Goal: Task Accomplishment & Management: Use online tool/utility

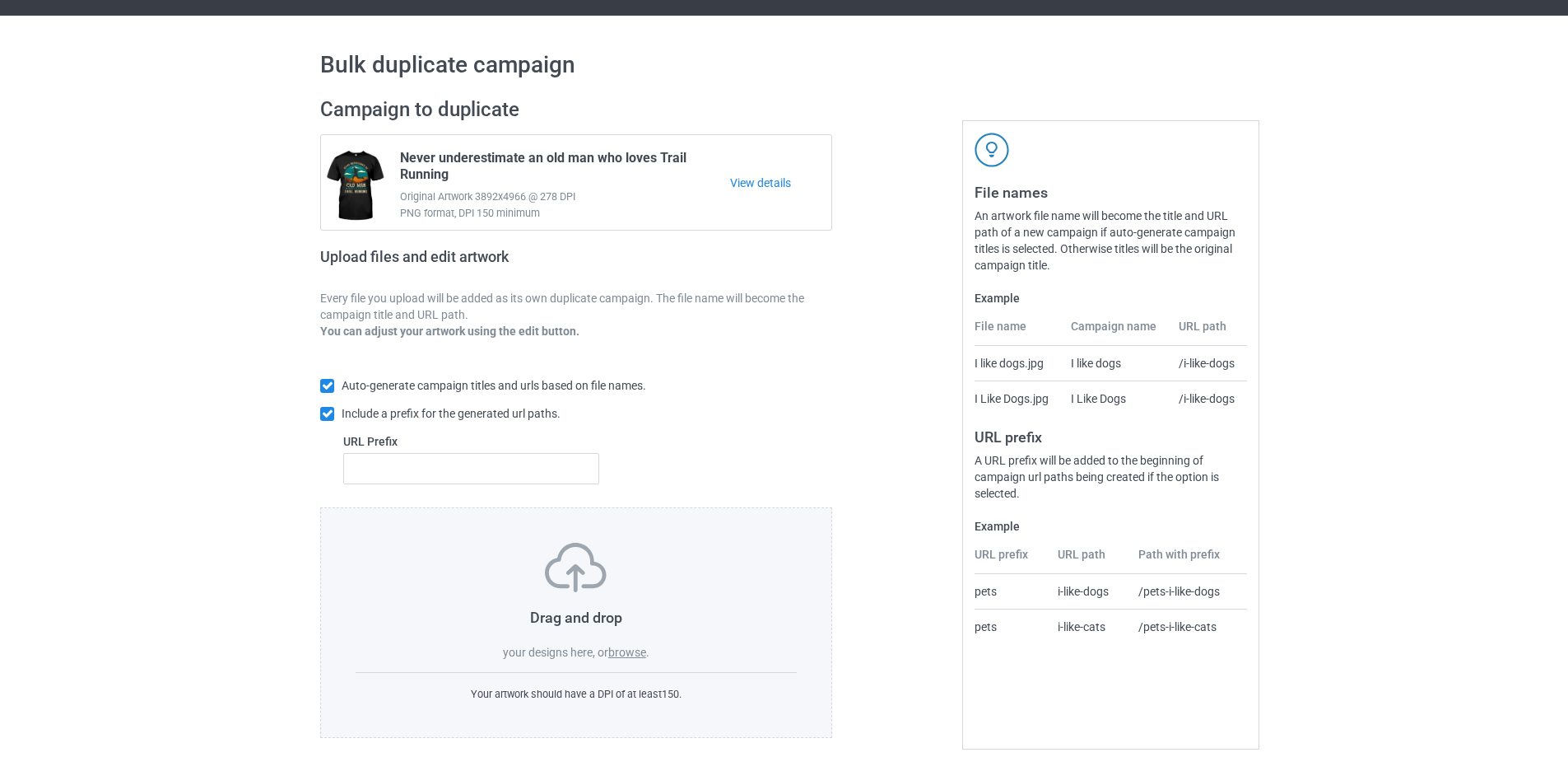
scroll to position [46, 0]
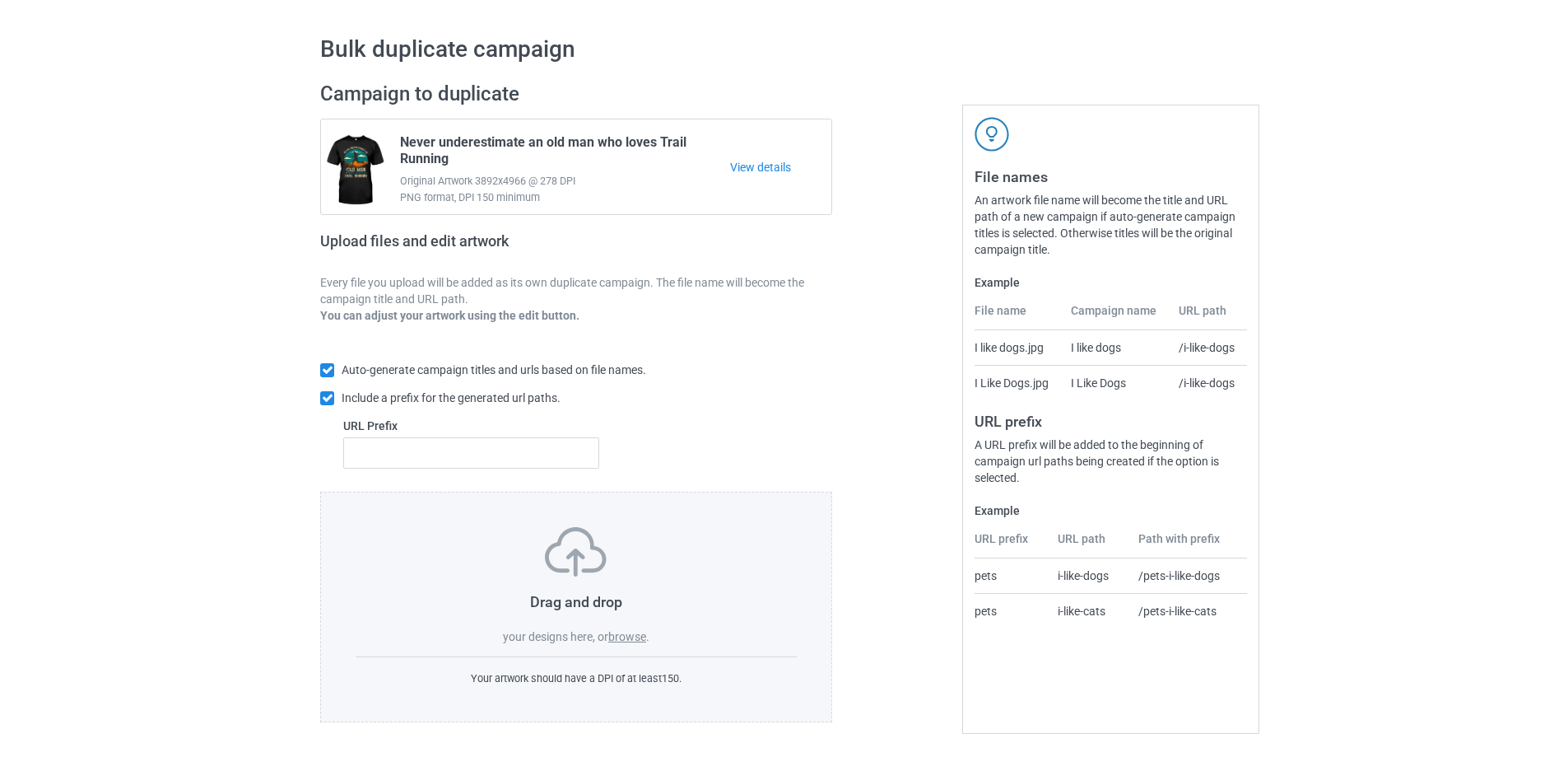
click at [640, 639] on label "browse" at bounding box center [627, 636] width 38 height 13
click at [0, 0] on input "browse" at bounding box center [0, 0] width 0 height 0
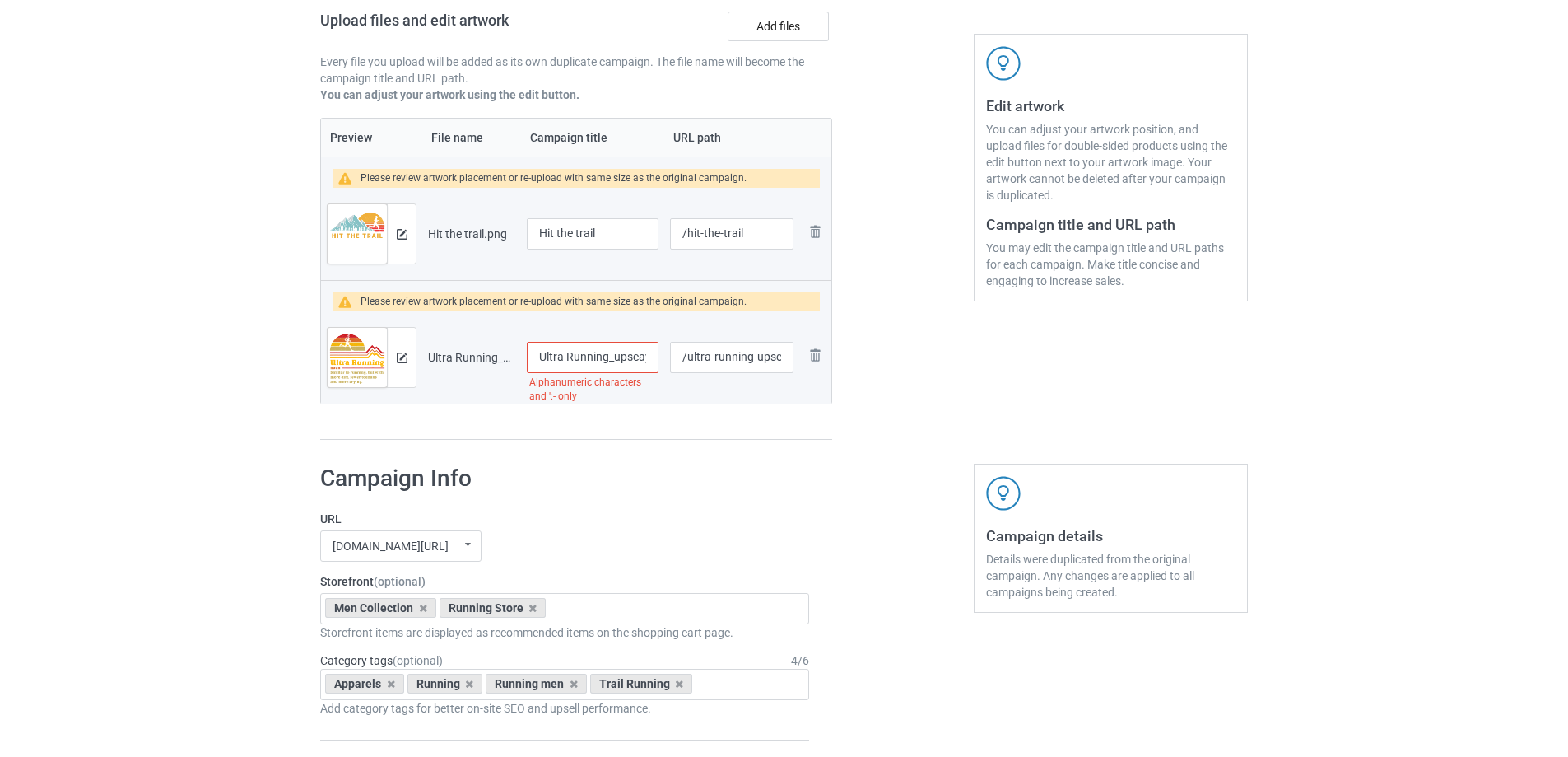
scroll to position [0, 133]
drag, startPoint x: 610, startPoint y: 358, endPoint x: 741, endPoint y: 357, distance: 131.0
click at [741, 357] on tr "Preview and edit artwork Ultra Running_upscayl_4x_upscayl-standard-4x.png Ultra…" at bounding box center [576, 357] width 510 height 92
type input "Ultra Running Funny Definition"
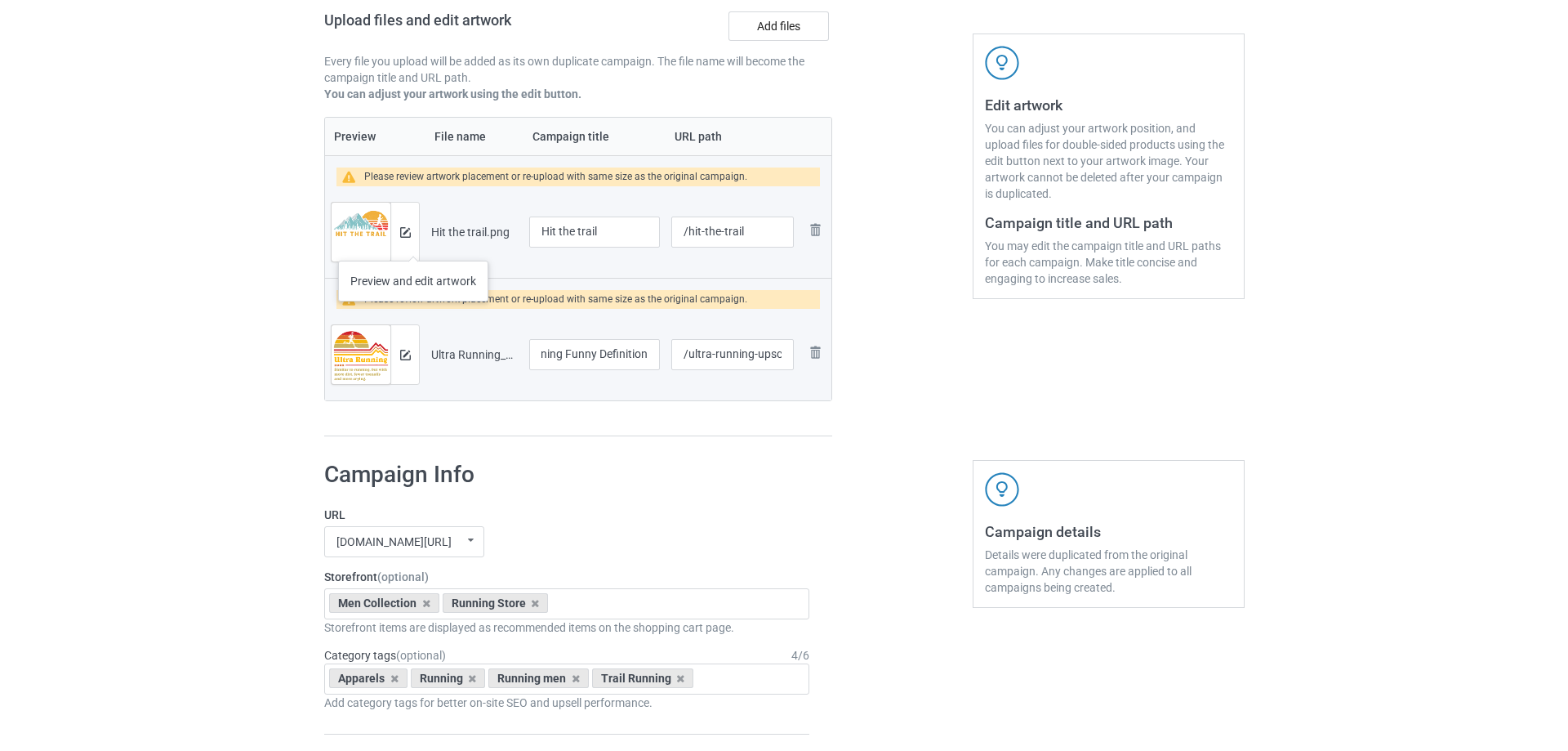
scroll to position [0, 0]
click at [407, 244] on div at bounding box center [398, 232] width 28 height 59
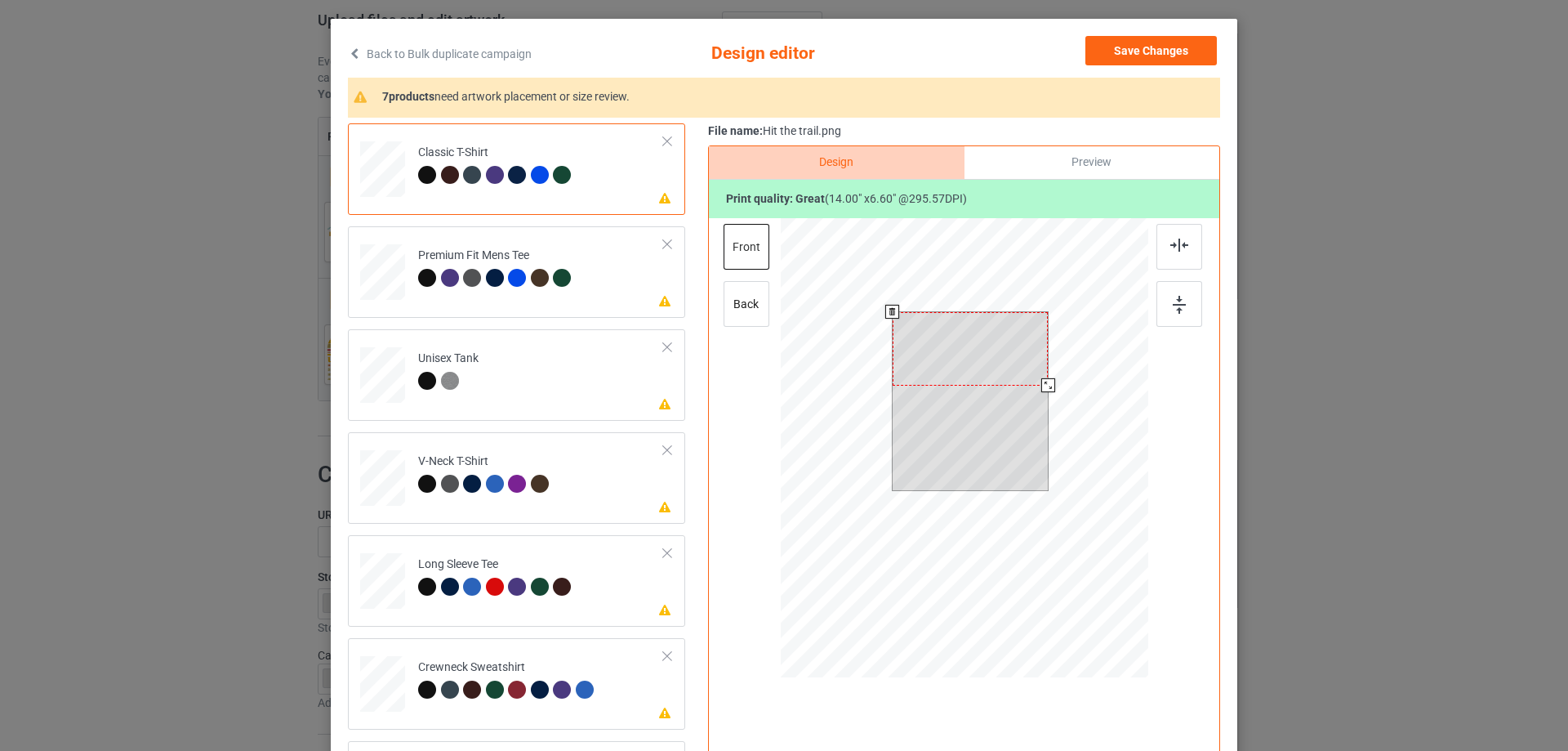
scroll to position [109, 0]
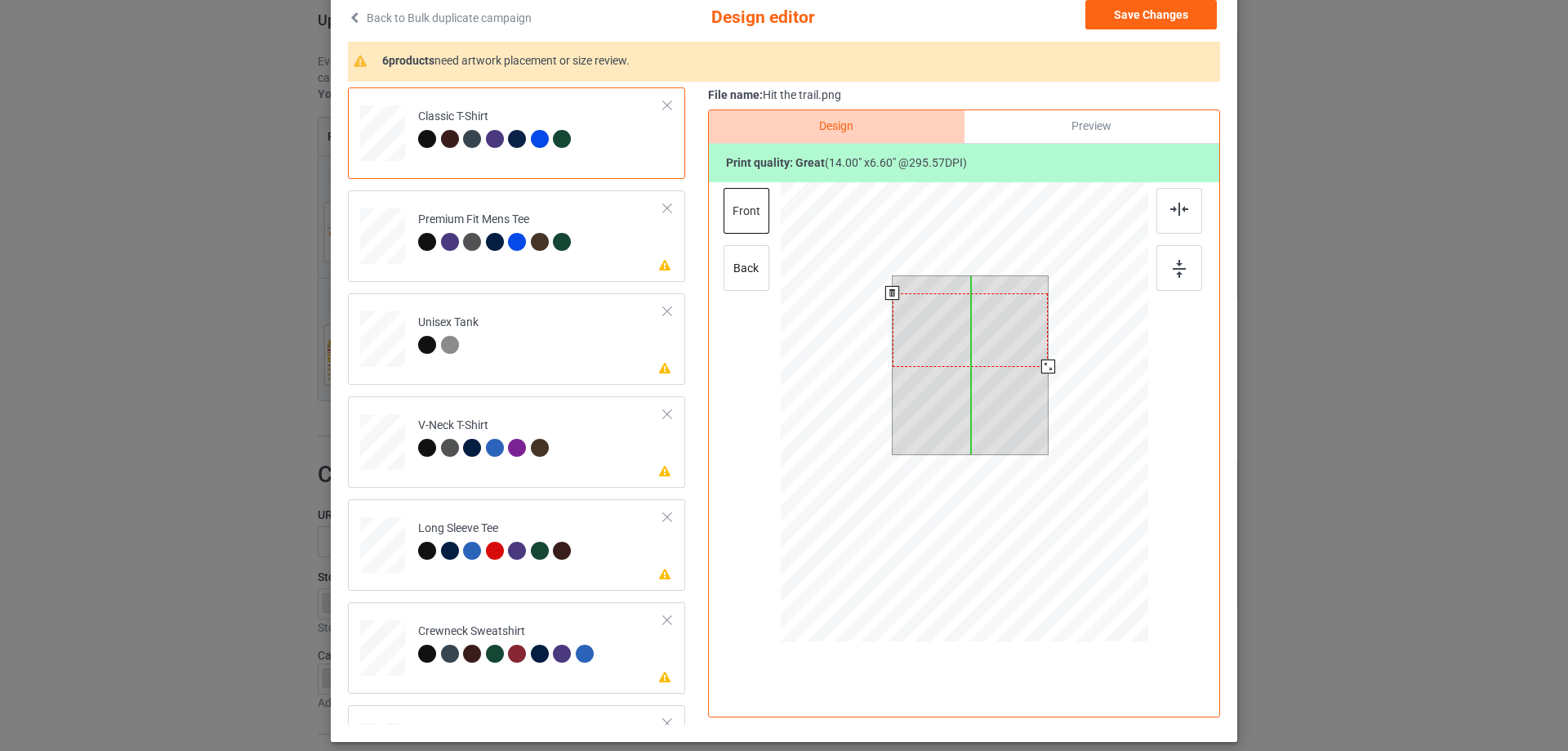
drag, startPoint x: 1006, startPoint y: 334, endPoint x: 1006, endPoint y: 351, distance: 17.0
click at [1006, 351] on div at bounding box center [970, 330] width 156 height 74
click at [1037, 362] on div at bounding box center [1043, 364] width 14 height 14
click at [1016, 346] on div at bounding box center [970, 327] width 145 height 69
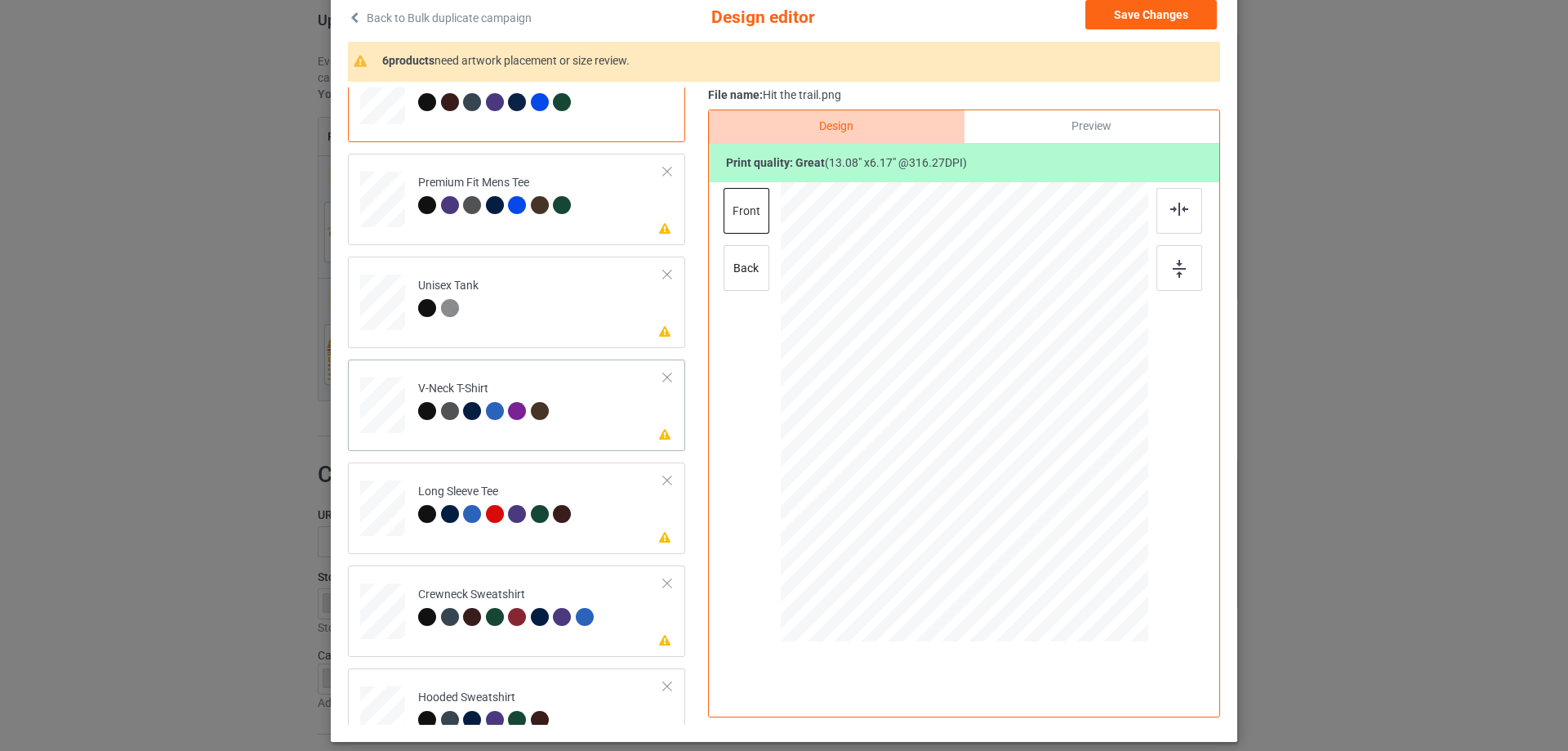
scroll to position [72, 0]
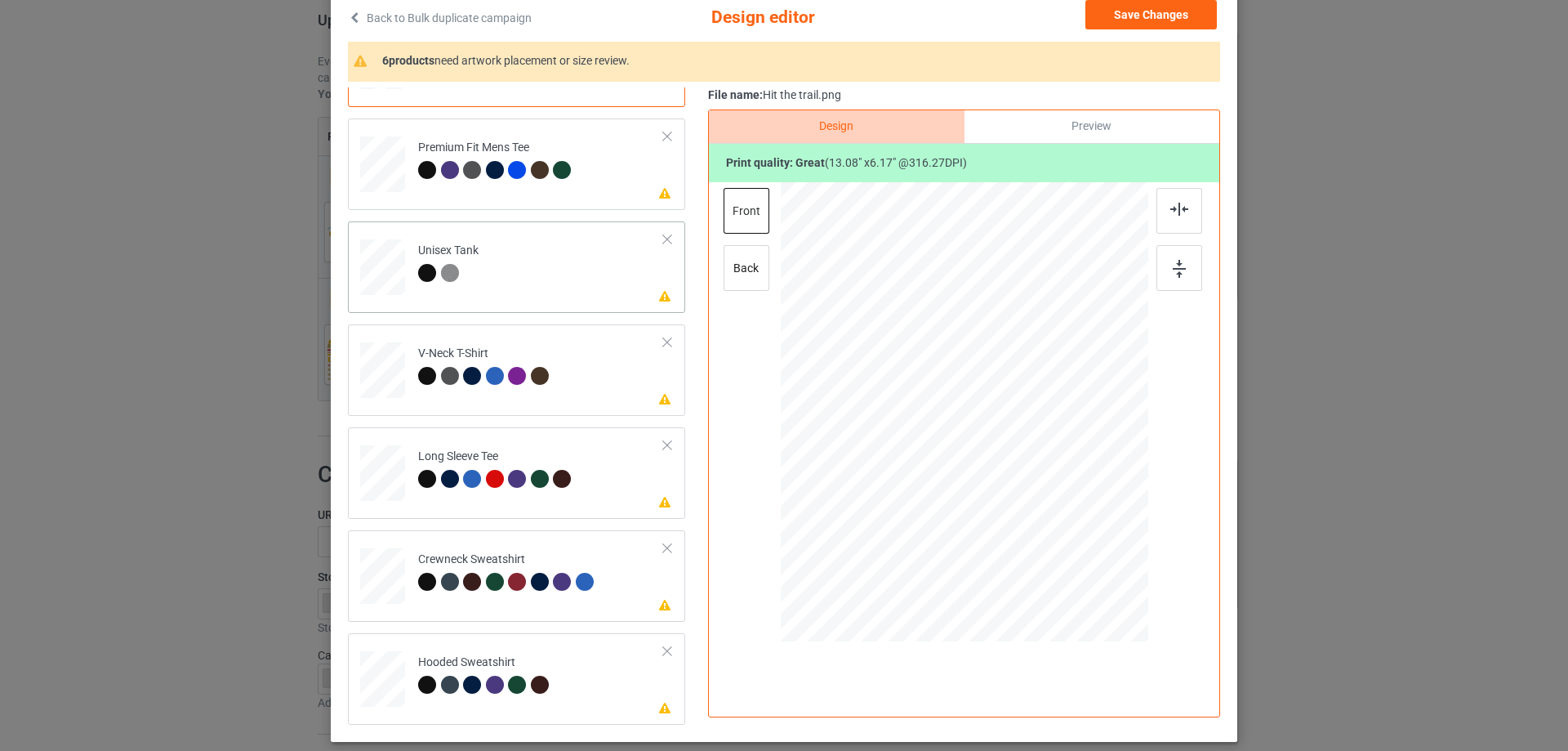
click at [543, 279] on td "Please review artwork placement Unisex Tank" at bounding box center [541, 263] width 263 height 72
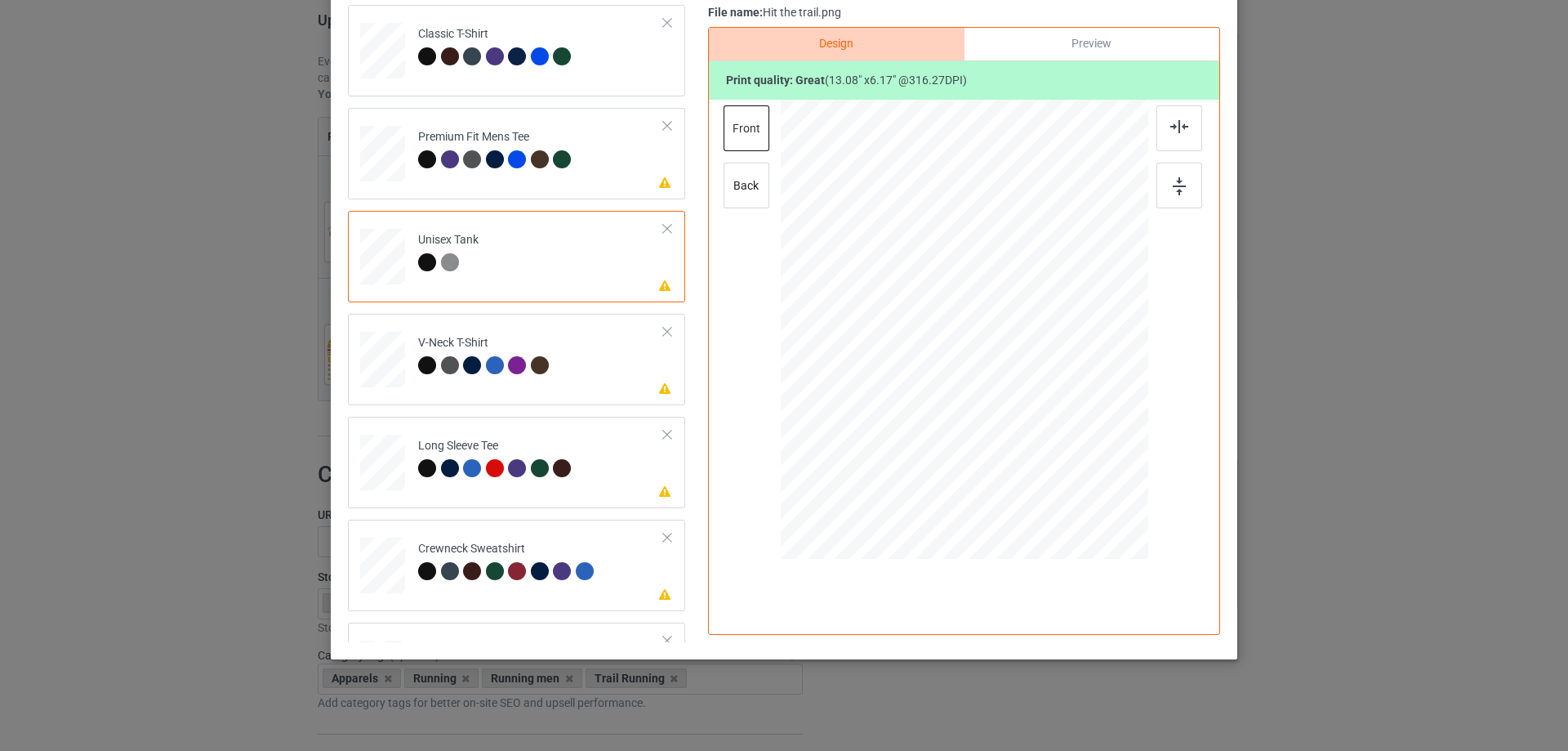
scroll to position [0, 0]
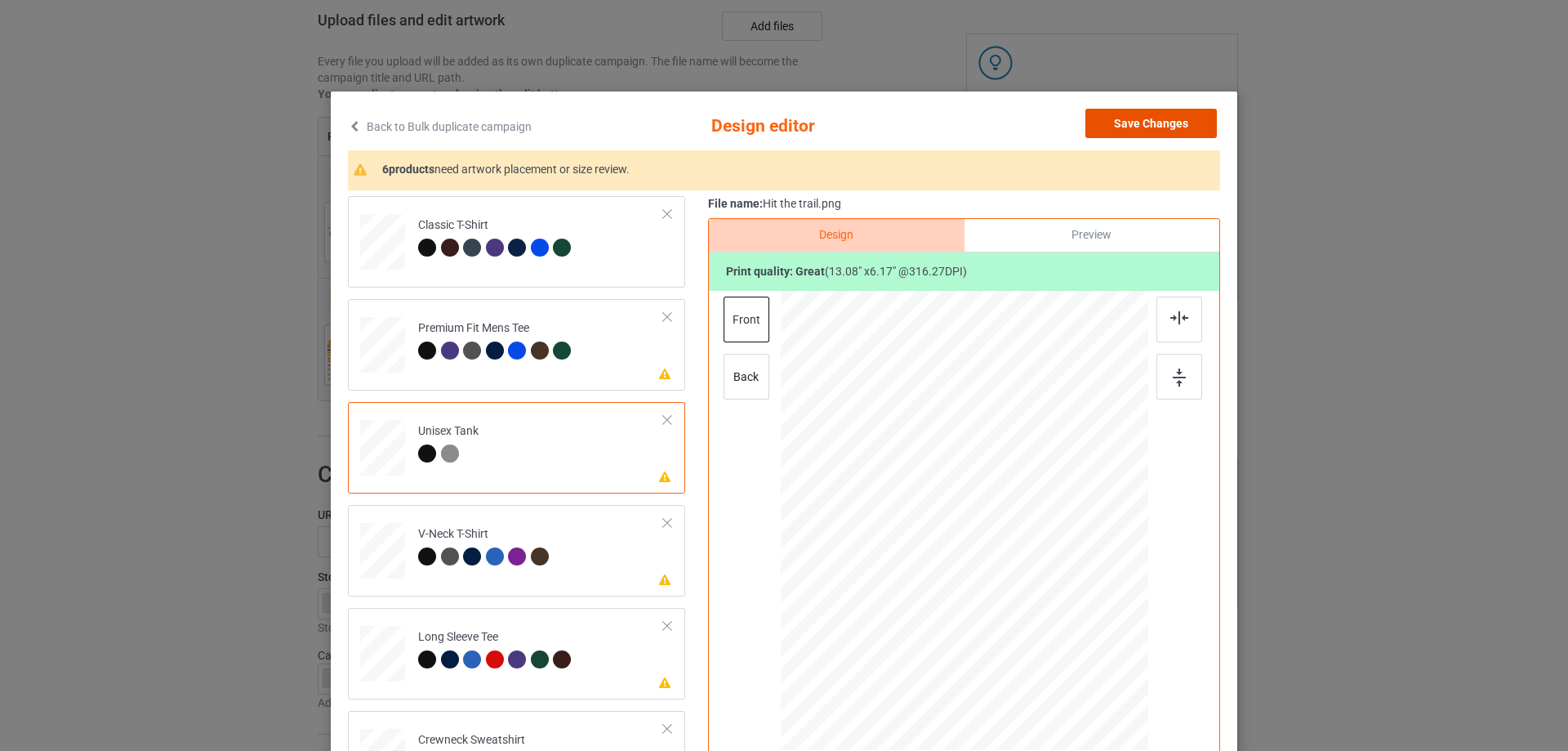
click at [1146, 122] on button "Save Changes" at bounding box center [1152, 123] width 132 height 29
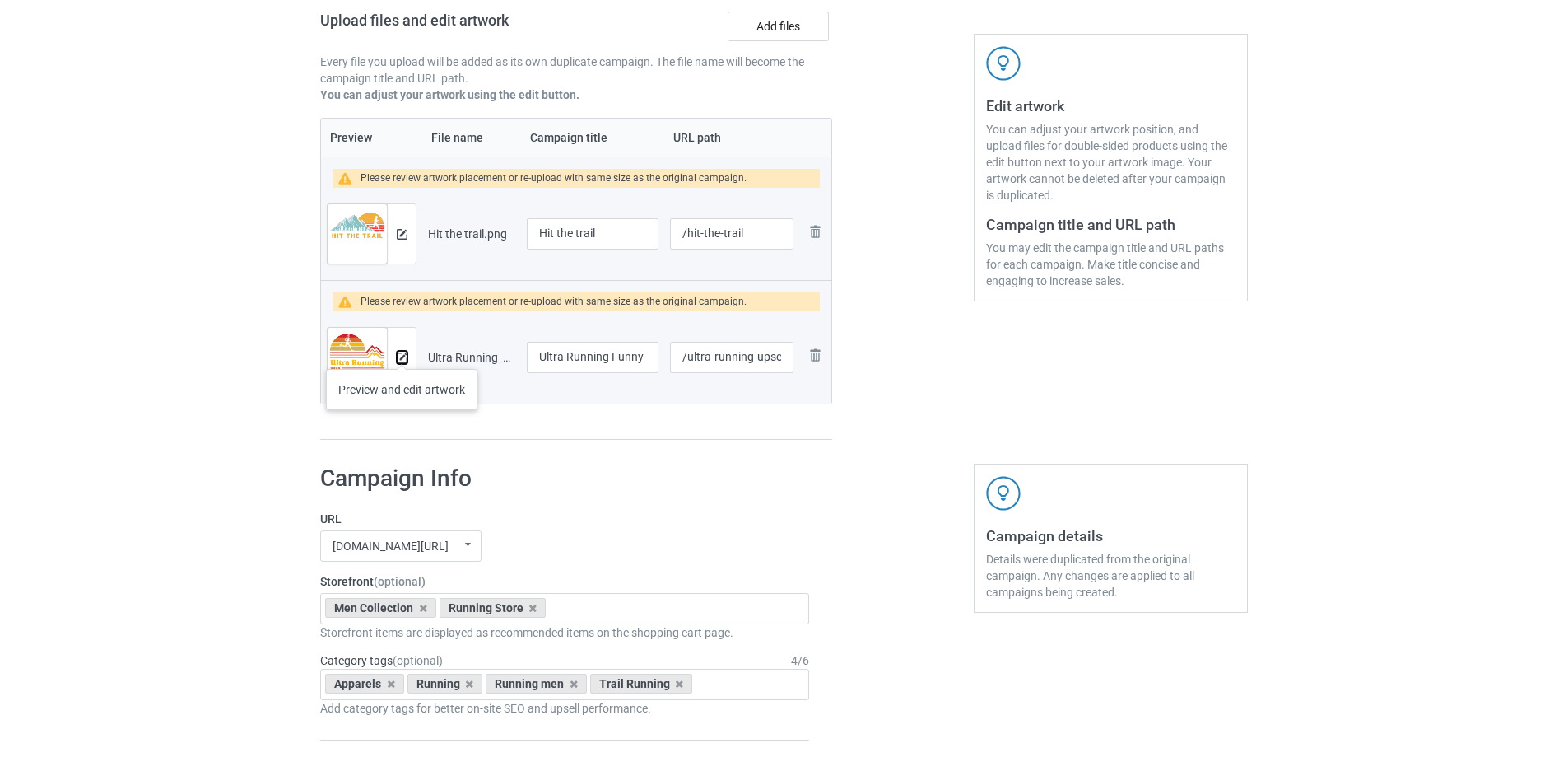
click at [402, 352] on img at bounding box center [402, 358] width 11 height 11
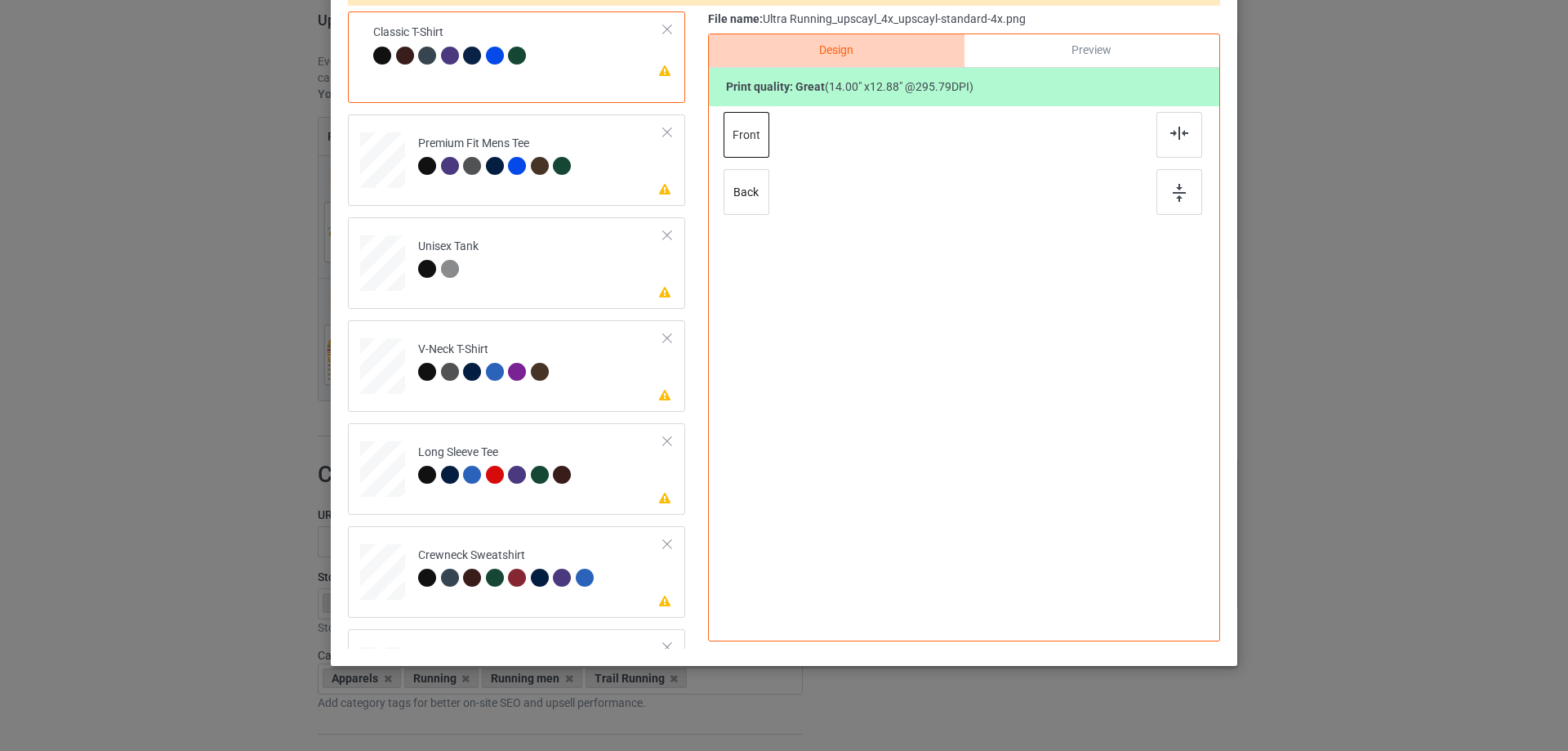
scroll to position [192, 0]
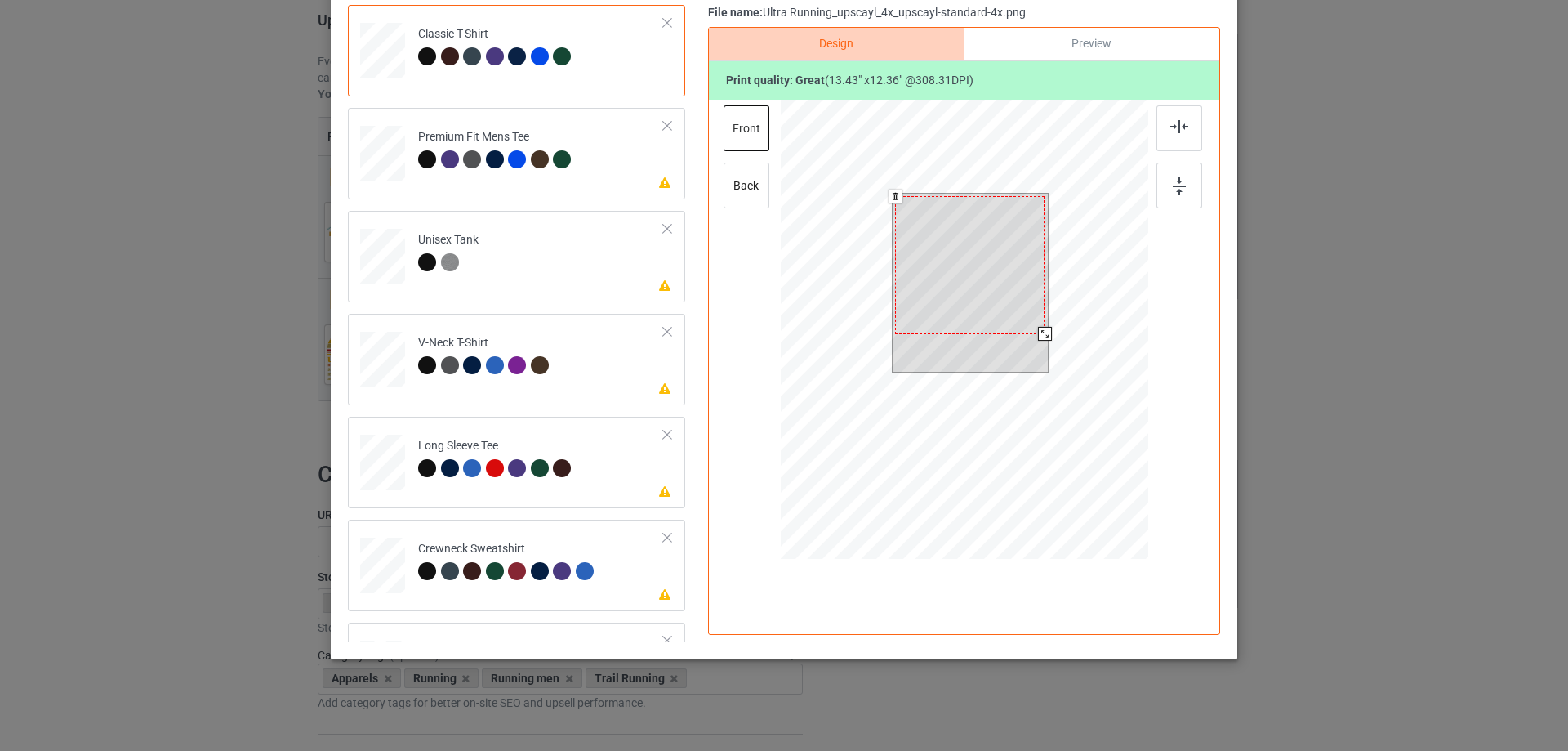
click at [1043, 332] on div at bounding box center [1046, 334] width 14 height 14
click at [1011, 317] on div at bounding box center [972, 271] width 150 height 137
click at [1038, 332] on div at bounding box center [1042, 337] width 14 height 14
click at [1005, 292] on div at bounding box center [970, 270] width 144 height 133
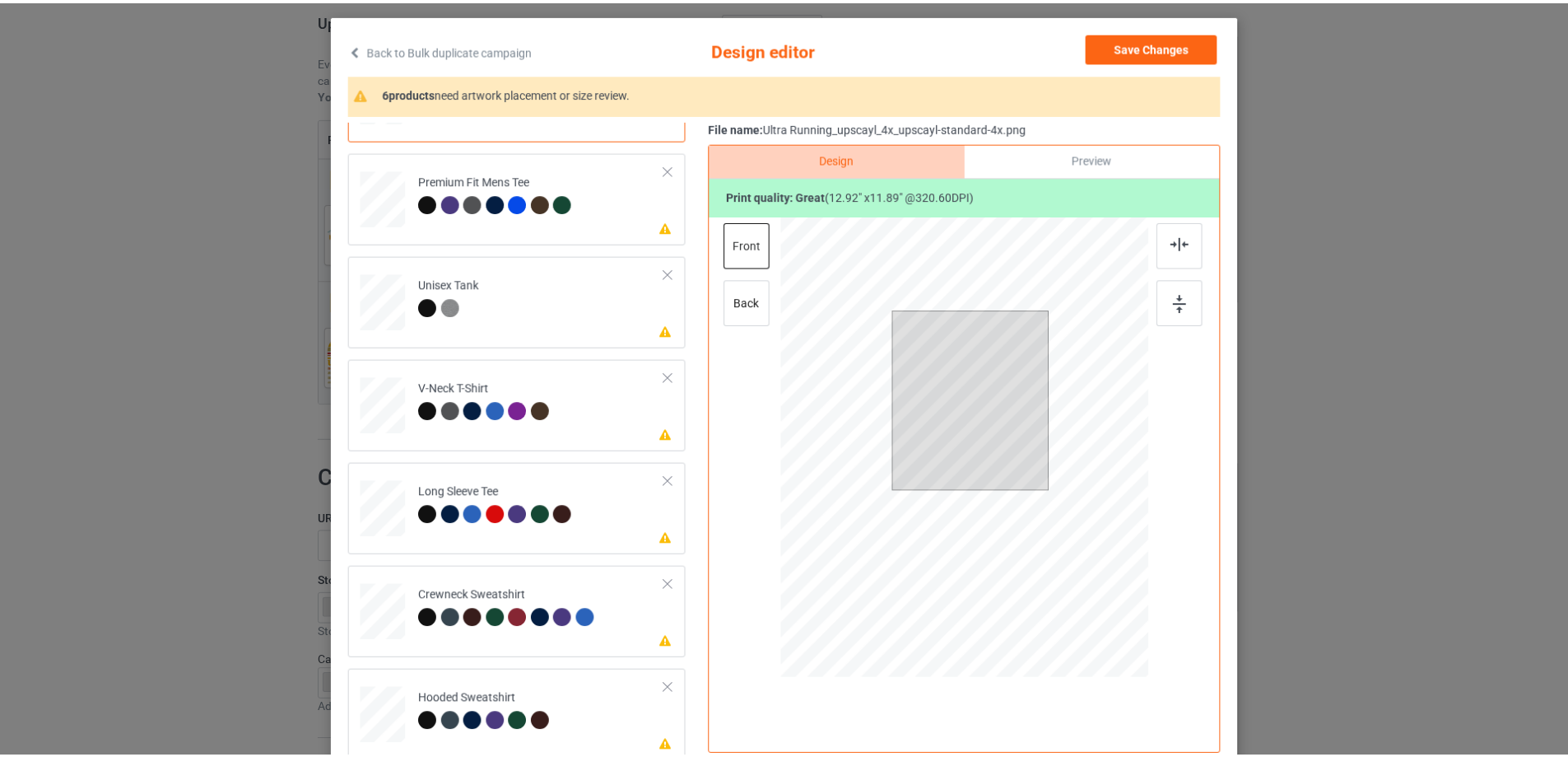
scroll to position [0, 0]
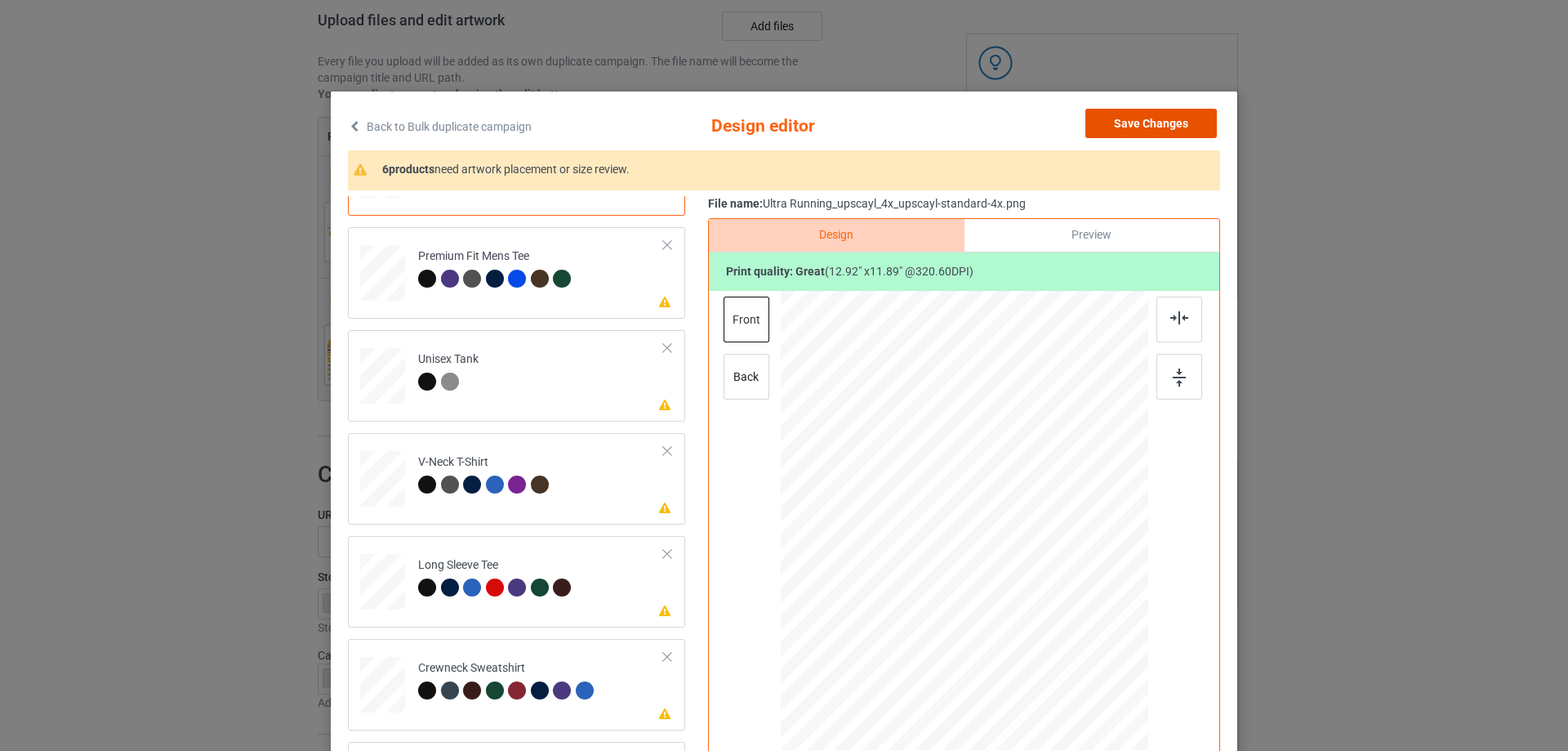
click at [1157, 125] on button "Save Changes" at bounding box center [1152, 123] width 132 height 29
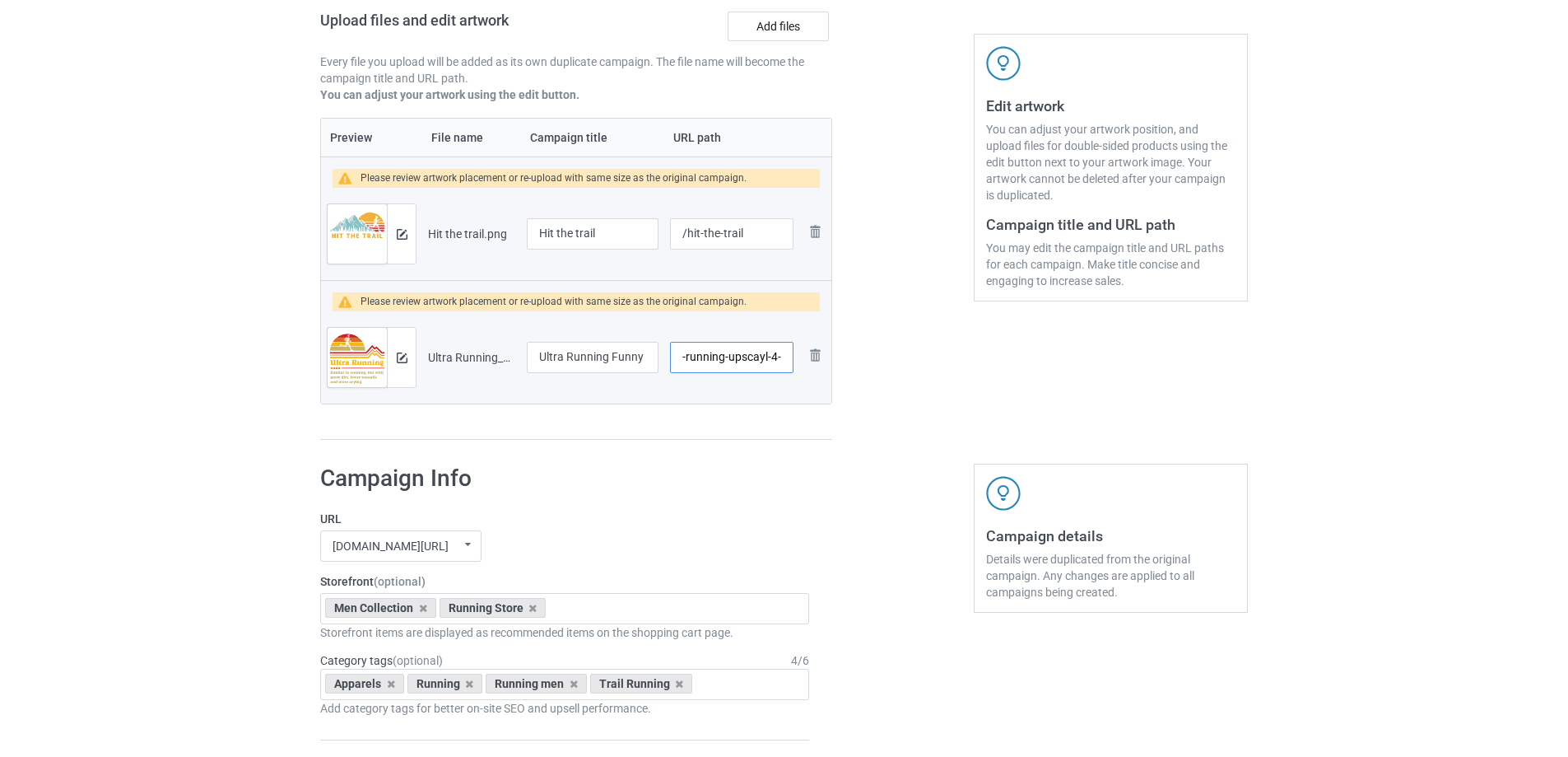
drag, startPoint x: 720, startPoint y: 352, endPoint x: 774, endPoint y: 352, distance: 54.0
click at [774, 352] on input "/ultra-running-upscayl-4-x-upscayl-standard-4-x" at bounding box center [732, 357] width 124 height 31
click at [740, 363] on input "/ultra-running-upscayl-4-x-upscayl-standard-4-x" at bounding box center [732, 357] width 124 height 31
drag, startPoint x: 721, startPoint y: 355, endPoint x: 787, endPoint y: 360, distance: 66.2
click at [787, 360] on input "/ultra-running-upscayl-4-x-upscayl-standard-4-x" at bounding box center [732, 357] width 124 height 31
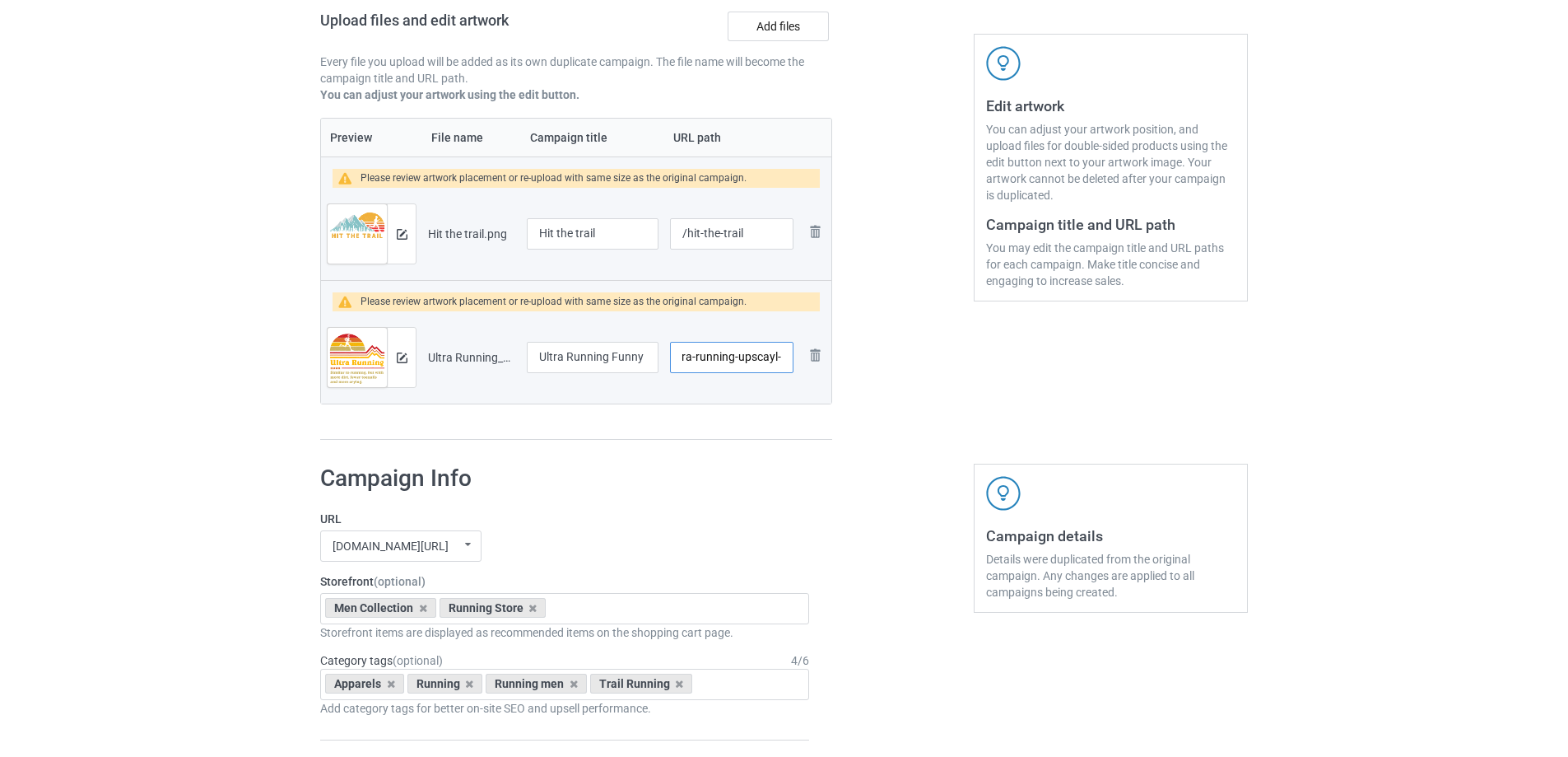
scroll to position [0, 15]
drag, startPoint x: 735, startPoint y: 356, endPoint x: 832, endPoint y: 358, distance: 97.0
click at [832, 358] on div "Campaign to duplicate Never underestimate an old man who loves Trail Running Or…" at bounding box center [576, 151] width 535 height 603
click at [968, 384] on div "Edit artwork You can adjust your artwork position, and upload files for double-…" at bounding box center [1110, 151] width 297 height 603
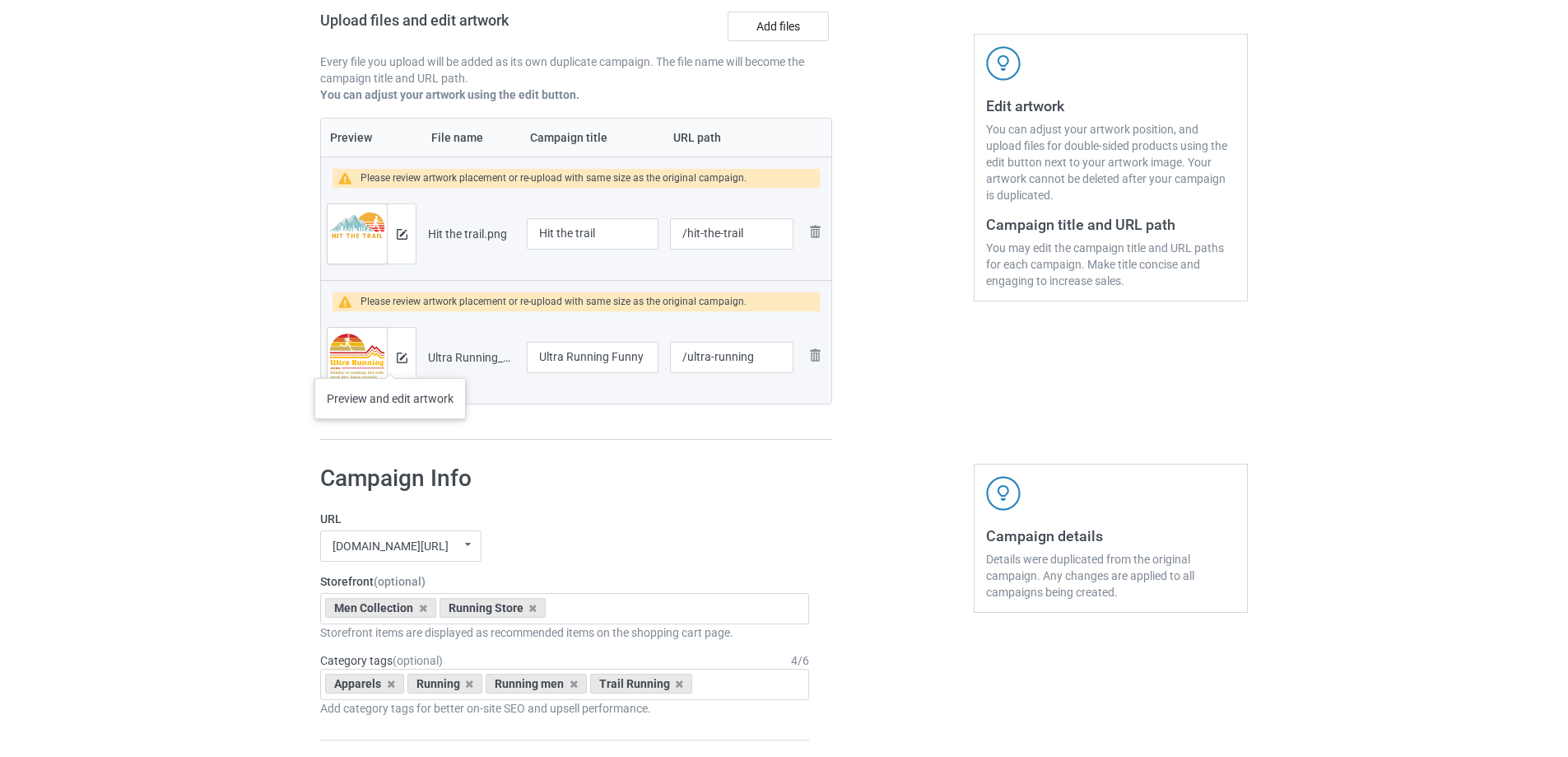
click at [390, 361] on div at bounding box center [401, 357] width 29 height 59
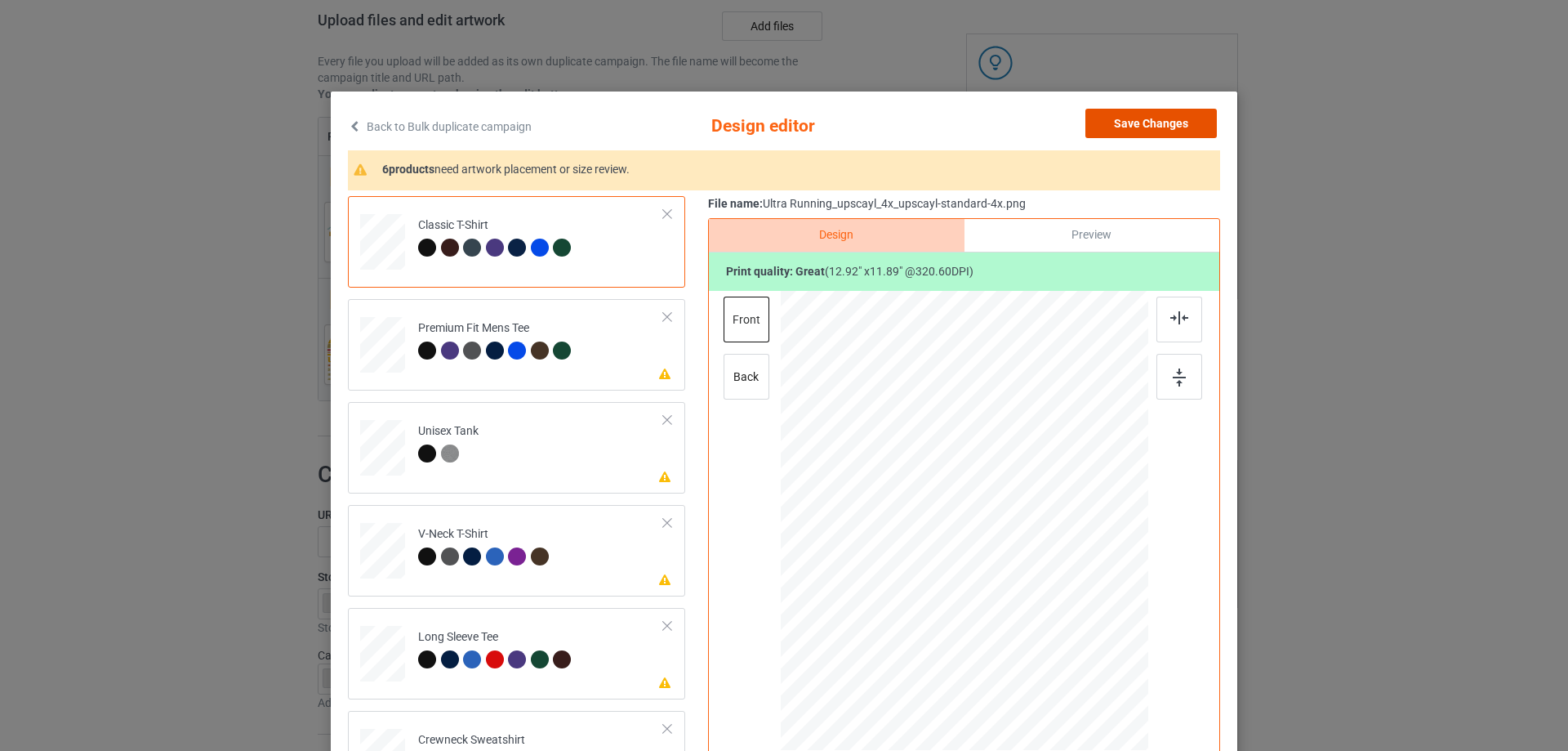
click at [1150, 117] on button "Save Changes" at bounding box center [1152, 123] width 132 height 29
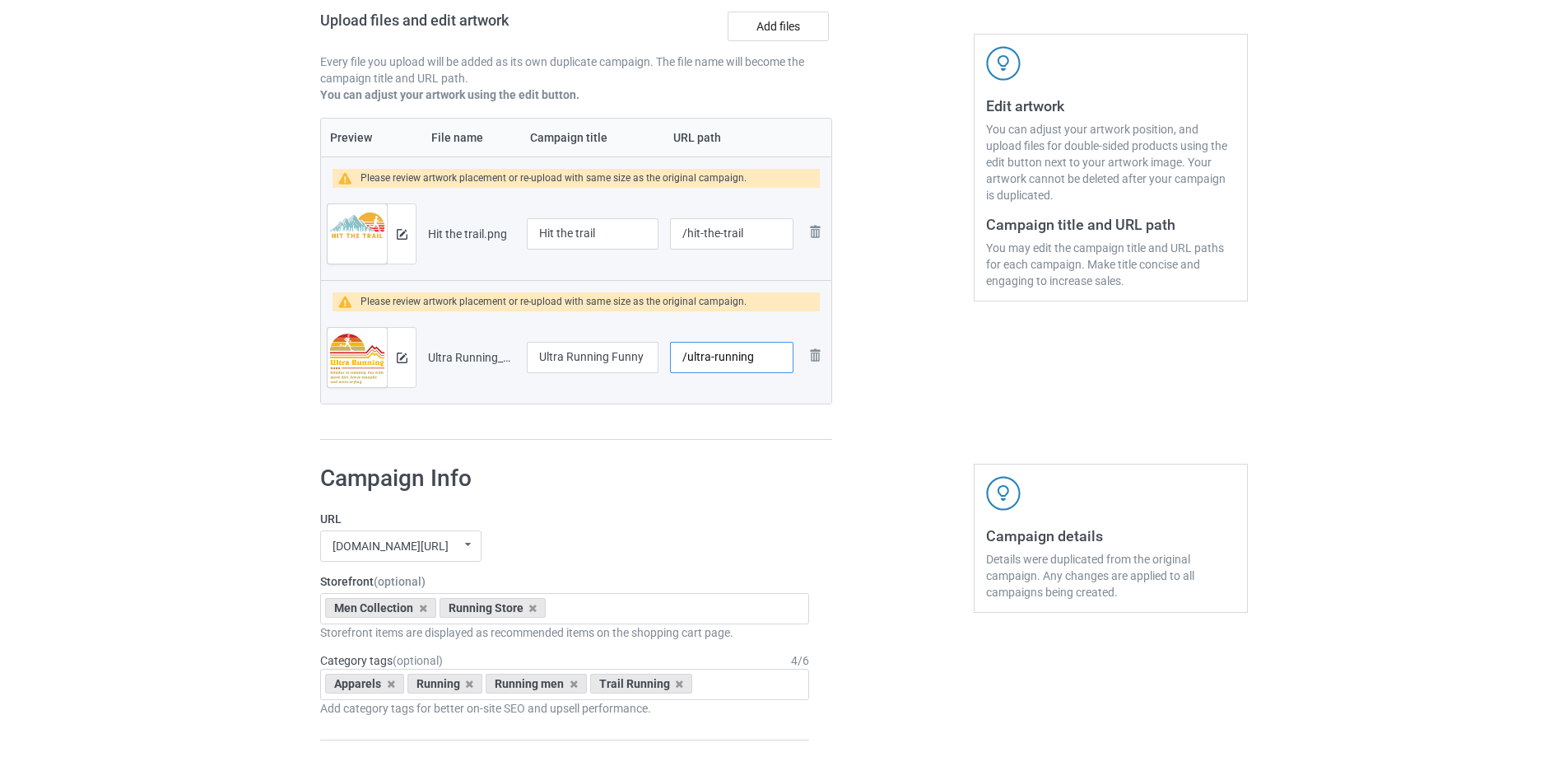
click at [757, 357] on input "/ultra-running" at bounding box center [732, 357] width 124 height 31
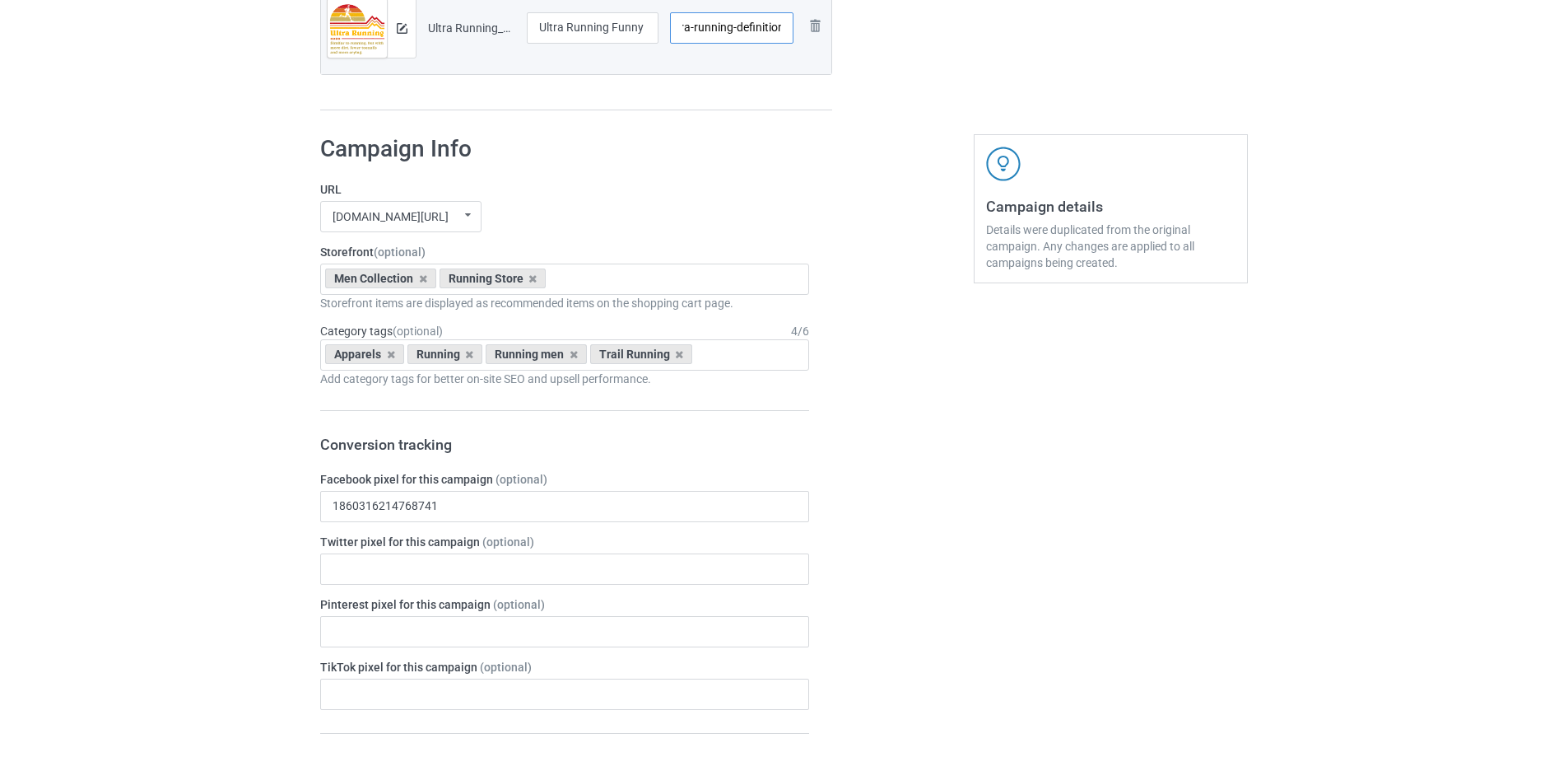
type input "/ultra-running-definition"
click at [466, 351] on icon at bounding box center [469, 354] width 8 height 11
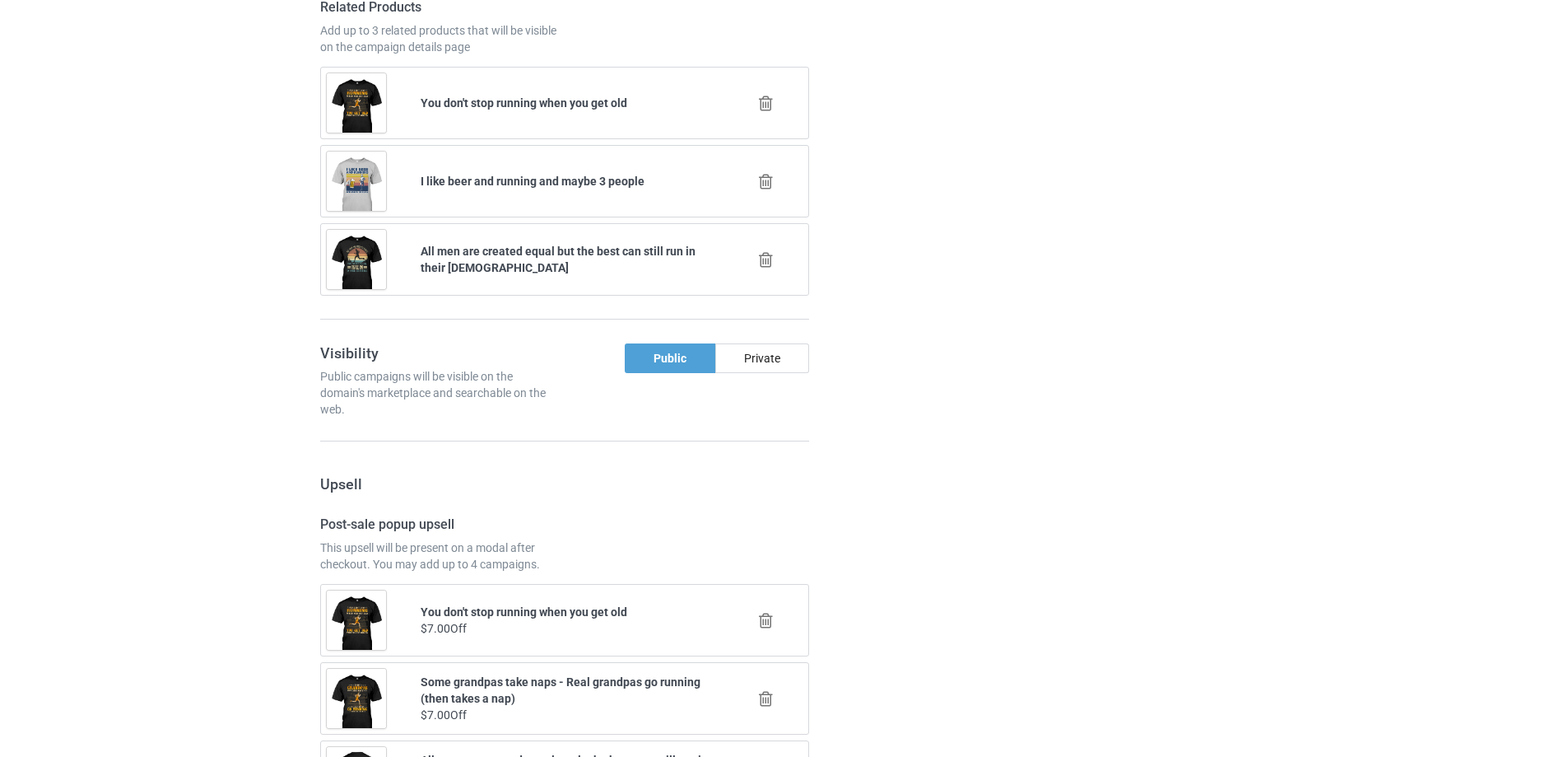
scroll to position [1363, 0]
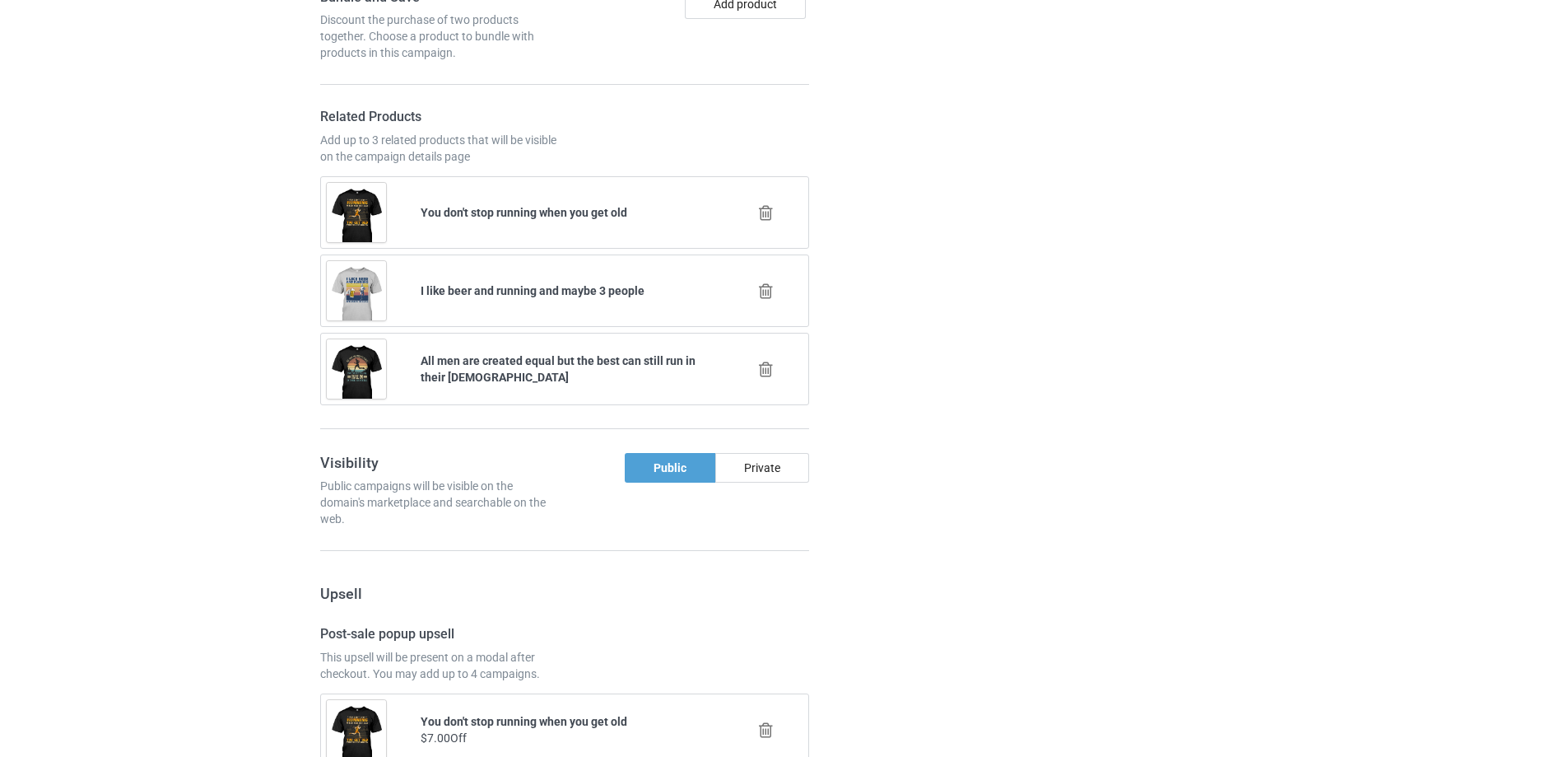
click at [908, 304] on div at bounding box center [903, 588] width 118 height 2468
click at [770, 291] on icon at bounding box center [766, 291] width 21 height 17
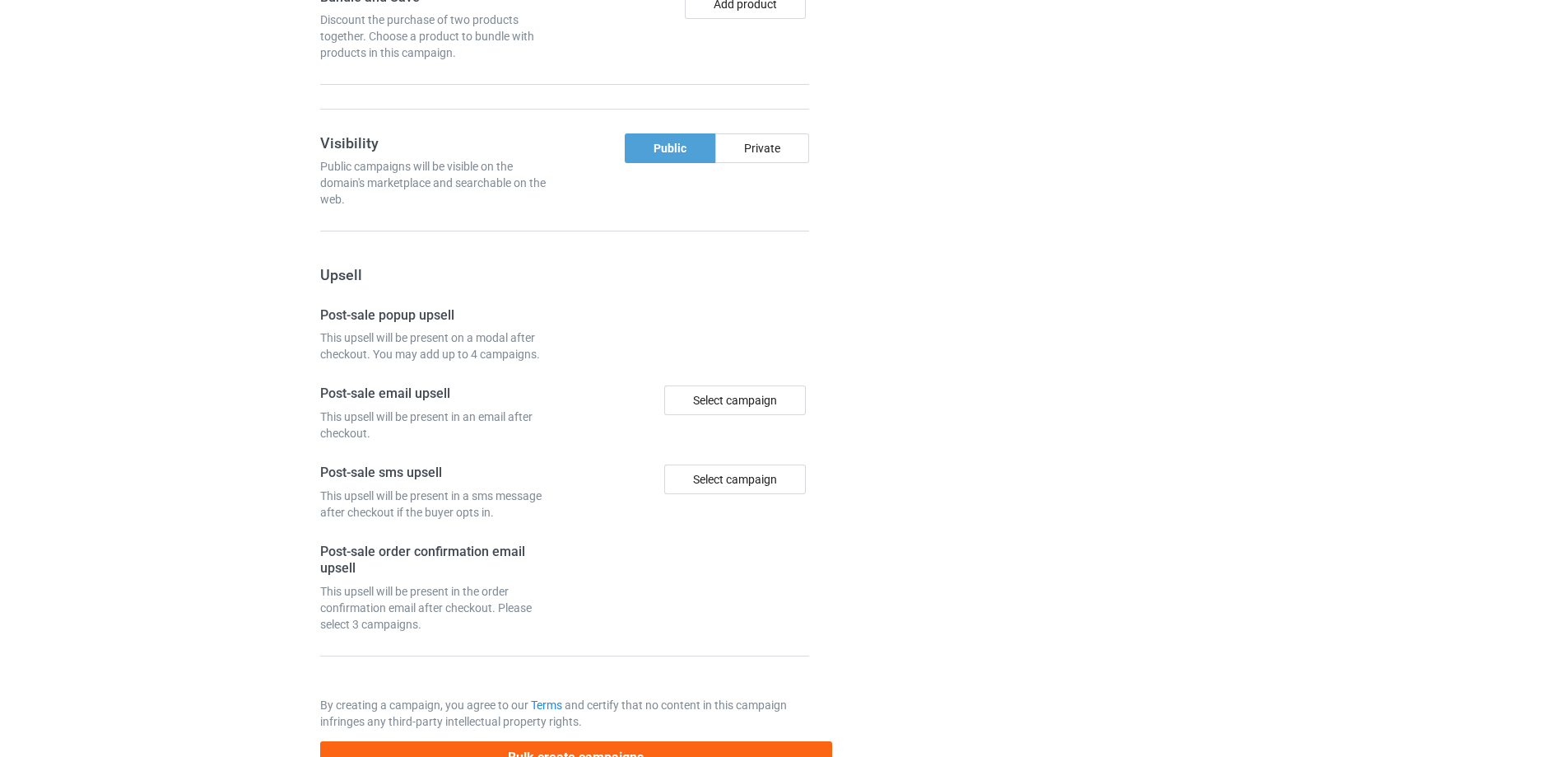
click at [901, 290] on div at bounding box center [903, 70] width 118 height 1431
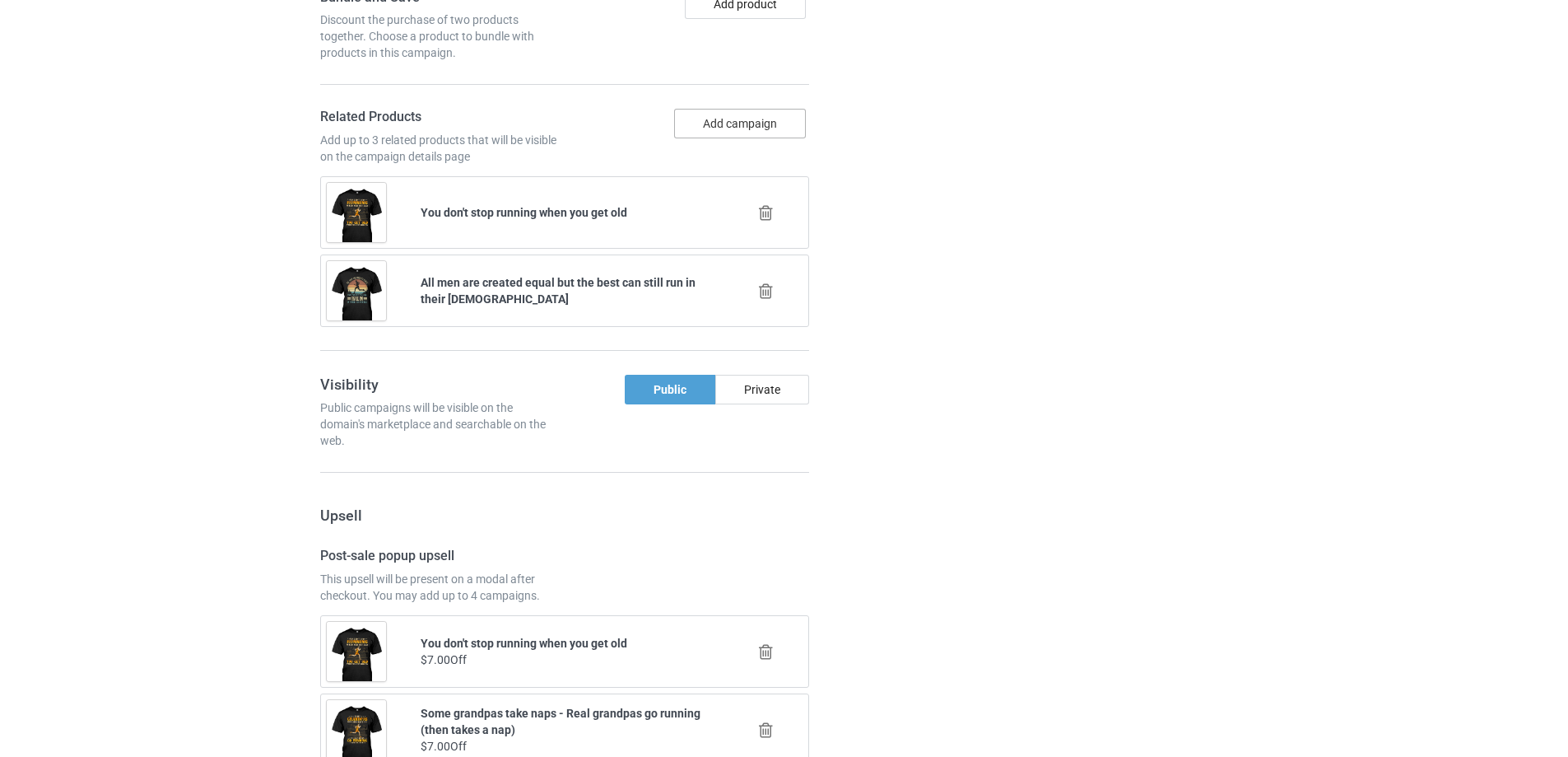
click at [767, 122] on button "Add campaign" at bounding box center [740, 123] width 132 height 30
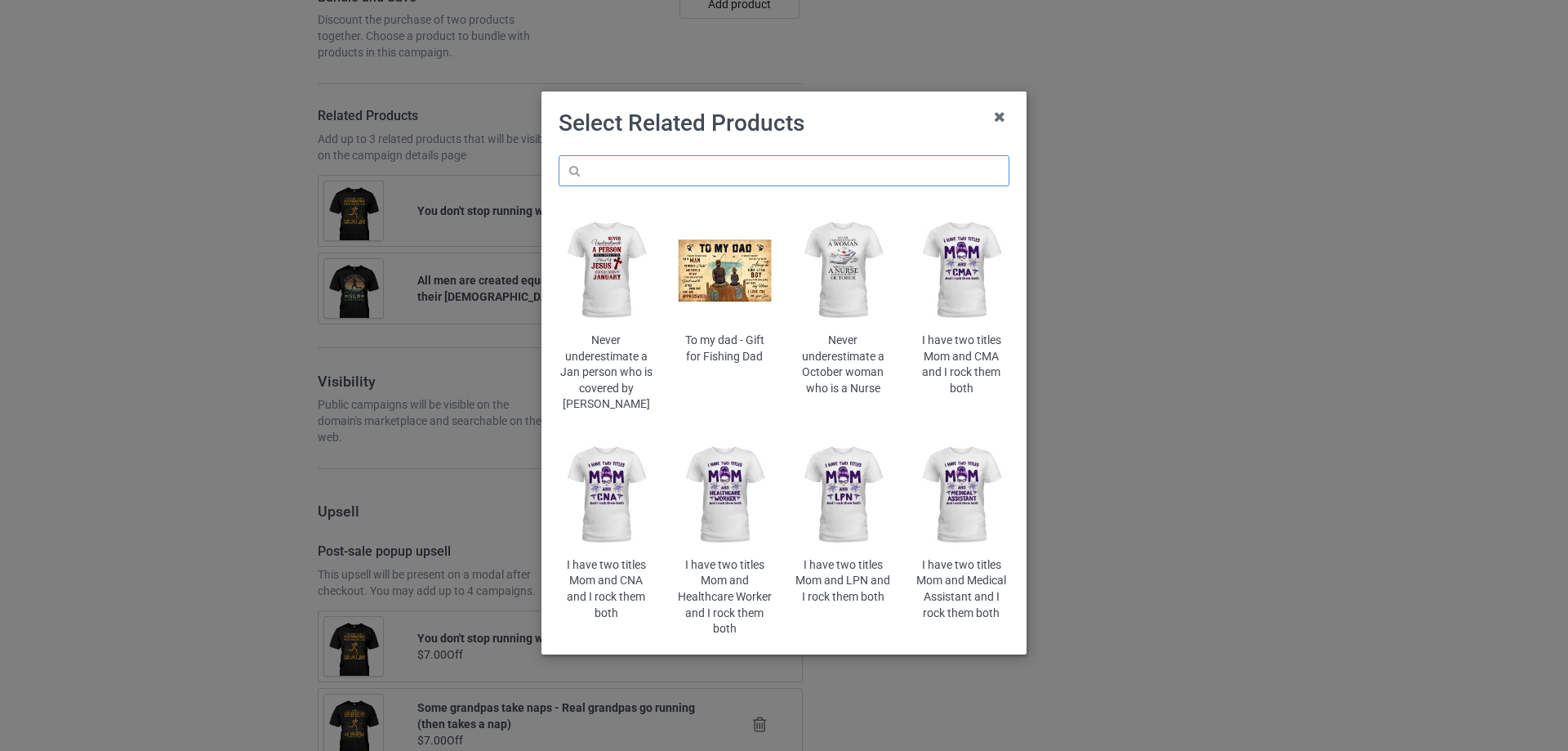
click at [767, 167] on input "text" at bounding box center [784, 170] width 451 height 31
type input "trail running"
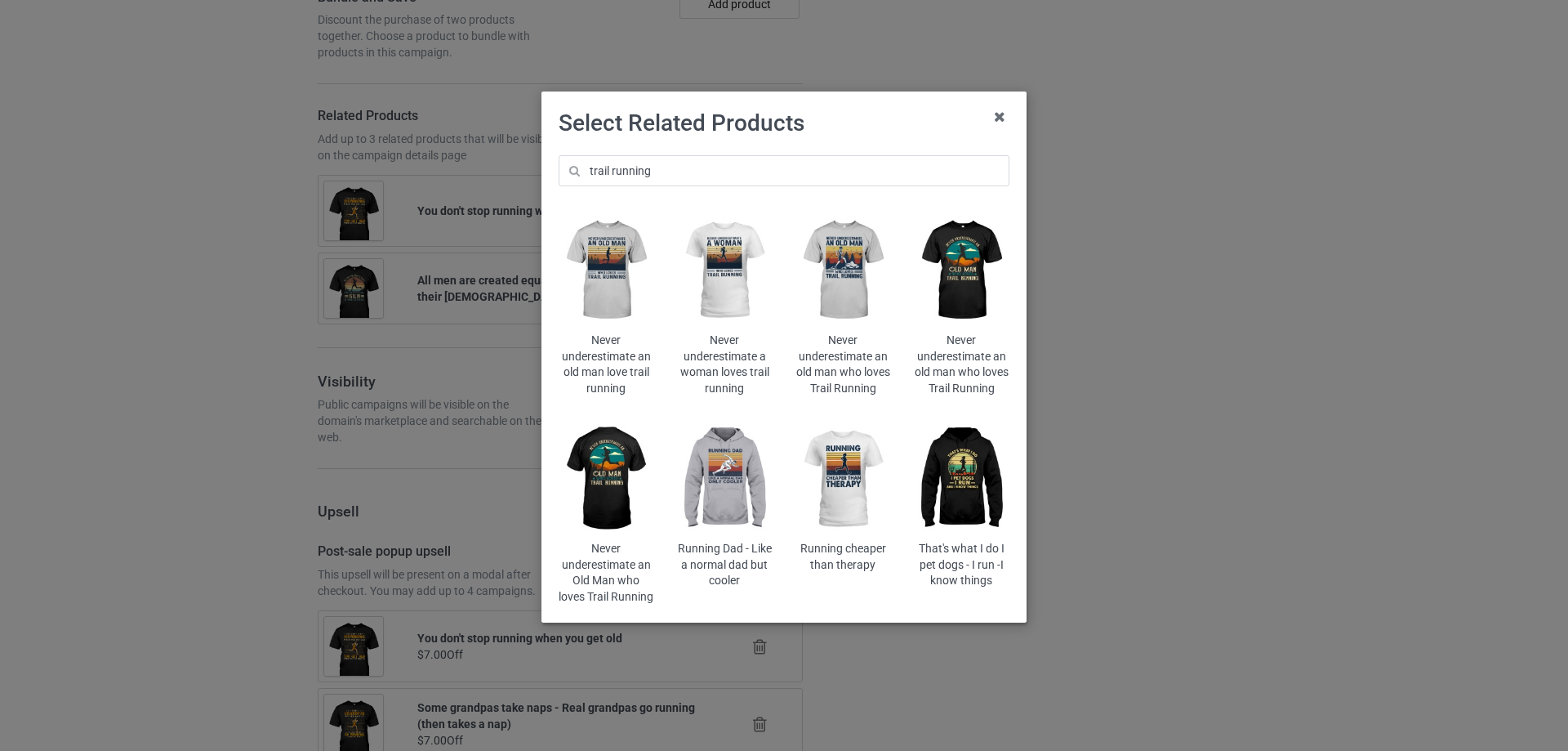
click at [604, 472] on img at bounding box center [606, 479] width 95 height 119
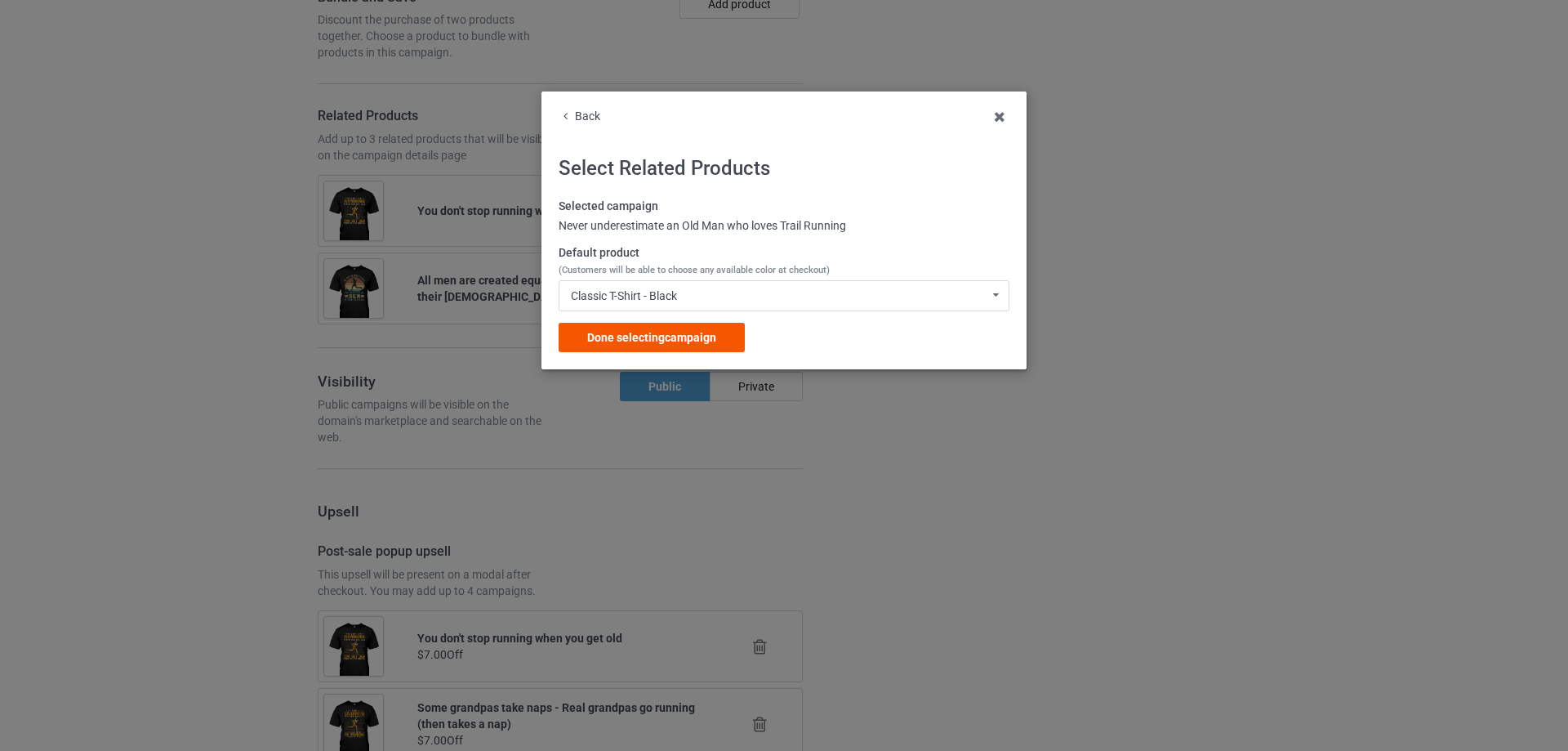
click at [728, 334] on div "Done selecting campaign" at bounding box center [651, 337] width 186 height 29
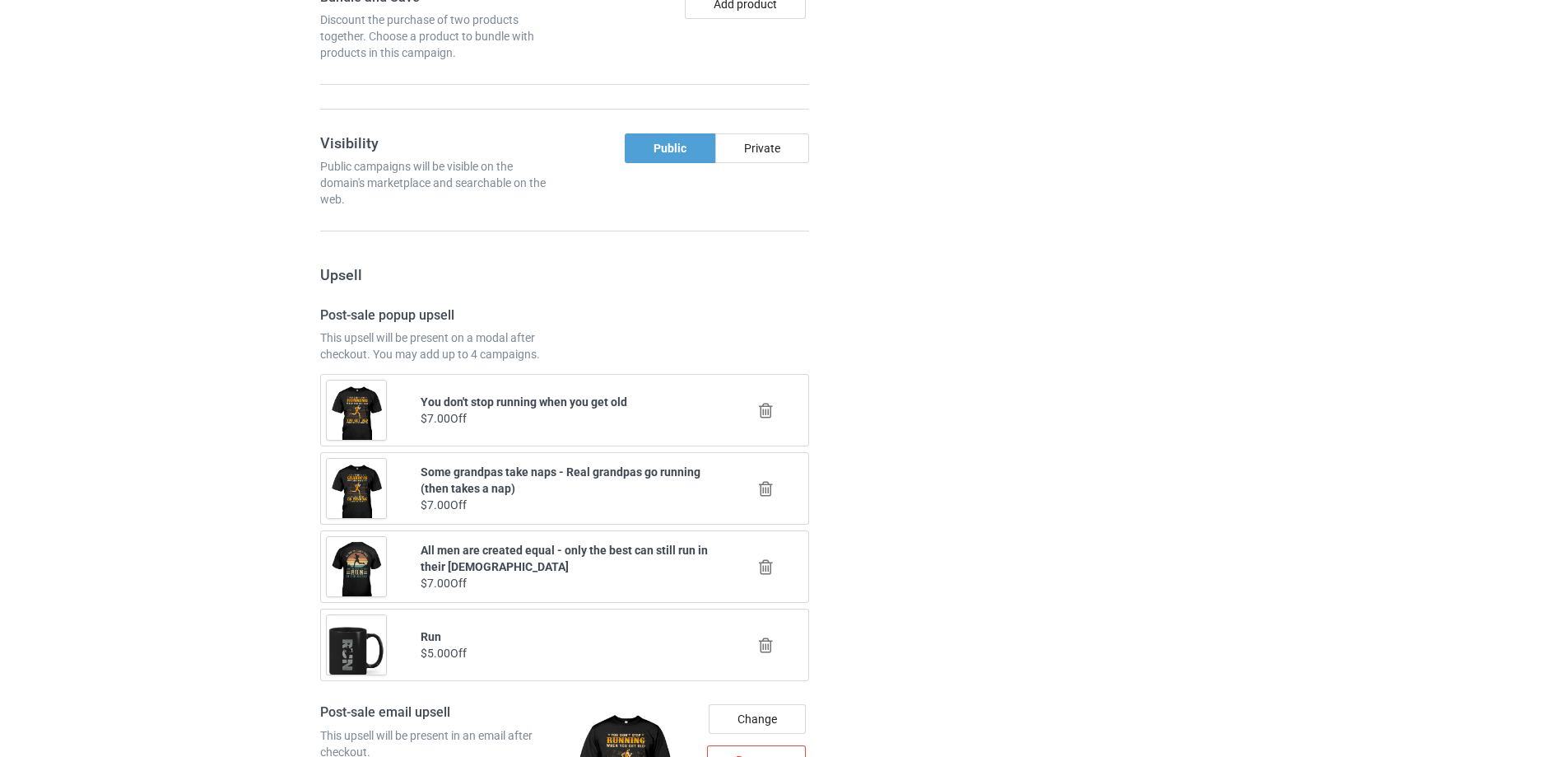
click at [996, 317] on div "Campaign details Details were duplicated from the original campaign. Any change…" at bounding box center [1110, 429] width 297 height 2149
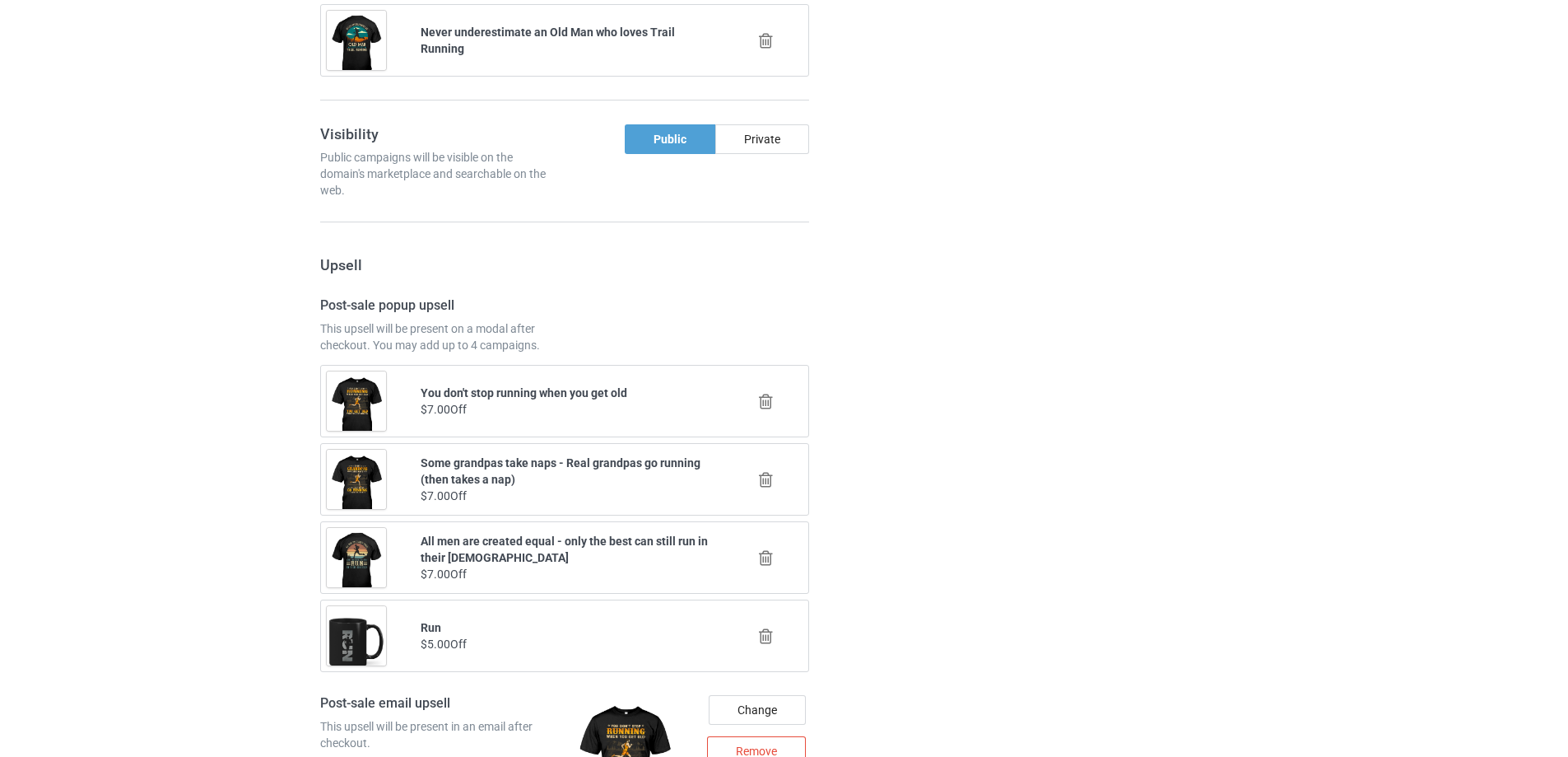
scroll to position [1692, 0]
click at [767, 480] on icon at bounding box center [766, 478] width 21 height 17
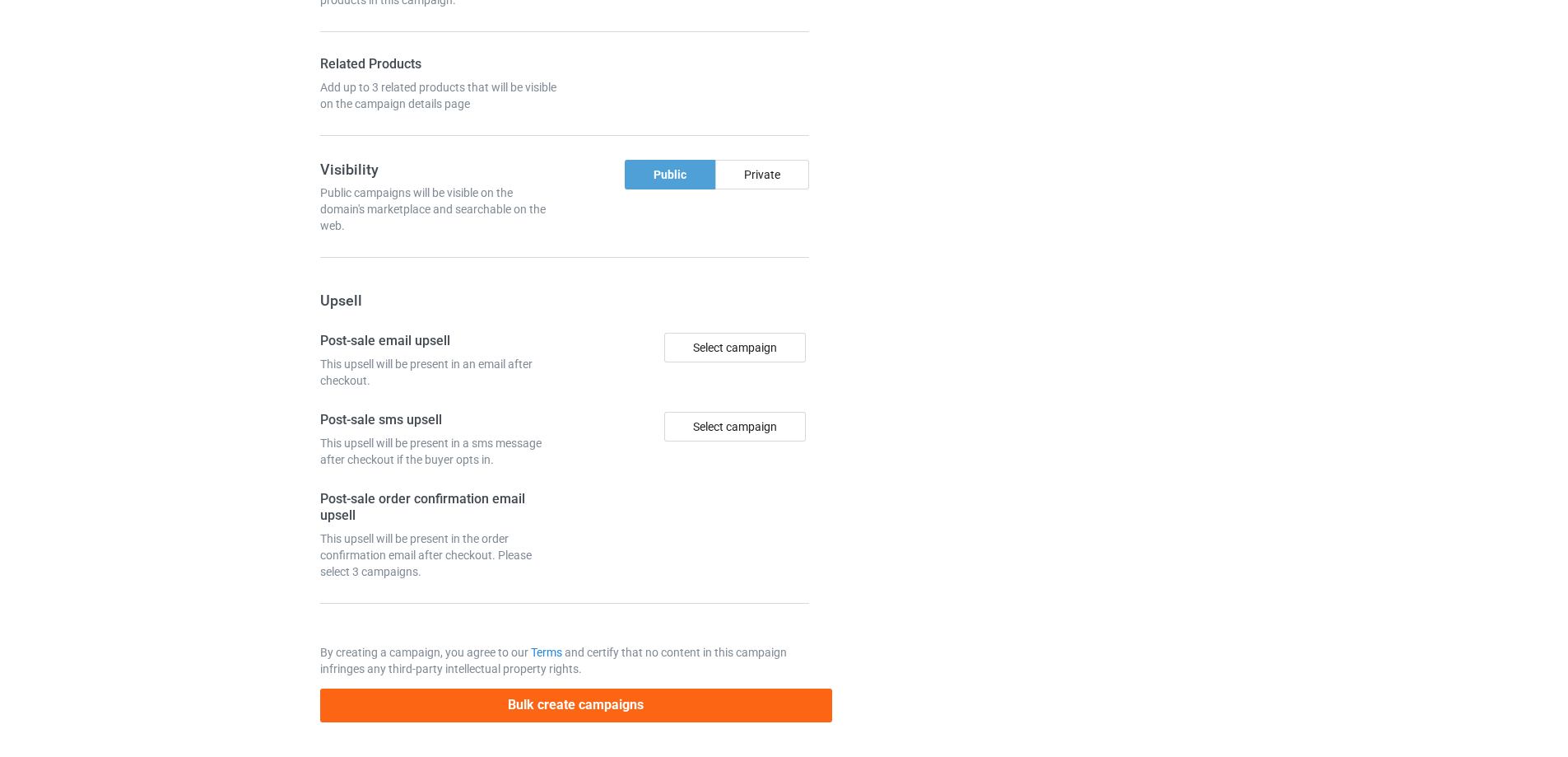
click at [915, 477] on div at bounding box center [903, 18] width 118 height 1431
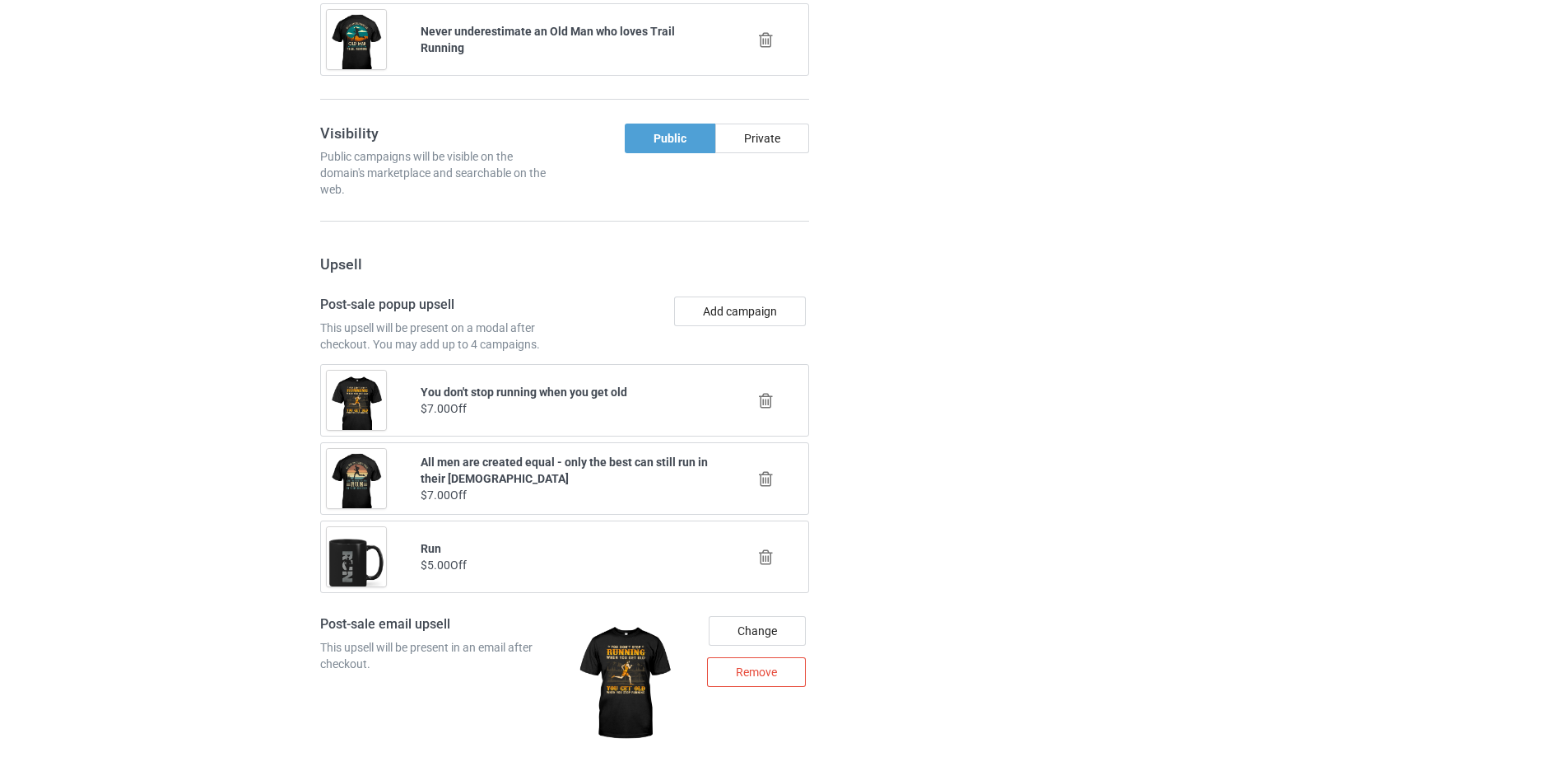
click at [775, 328] on div "Add campaign" at bounding box center [689, 324] width 250 height 56
click at [777, 318] on button "Add campaign" at bounding box center [740, 310] width 132 height 30
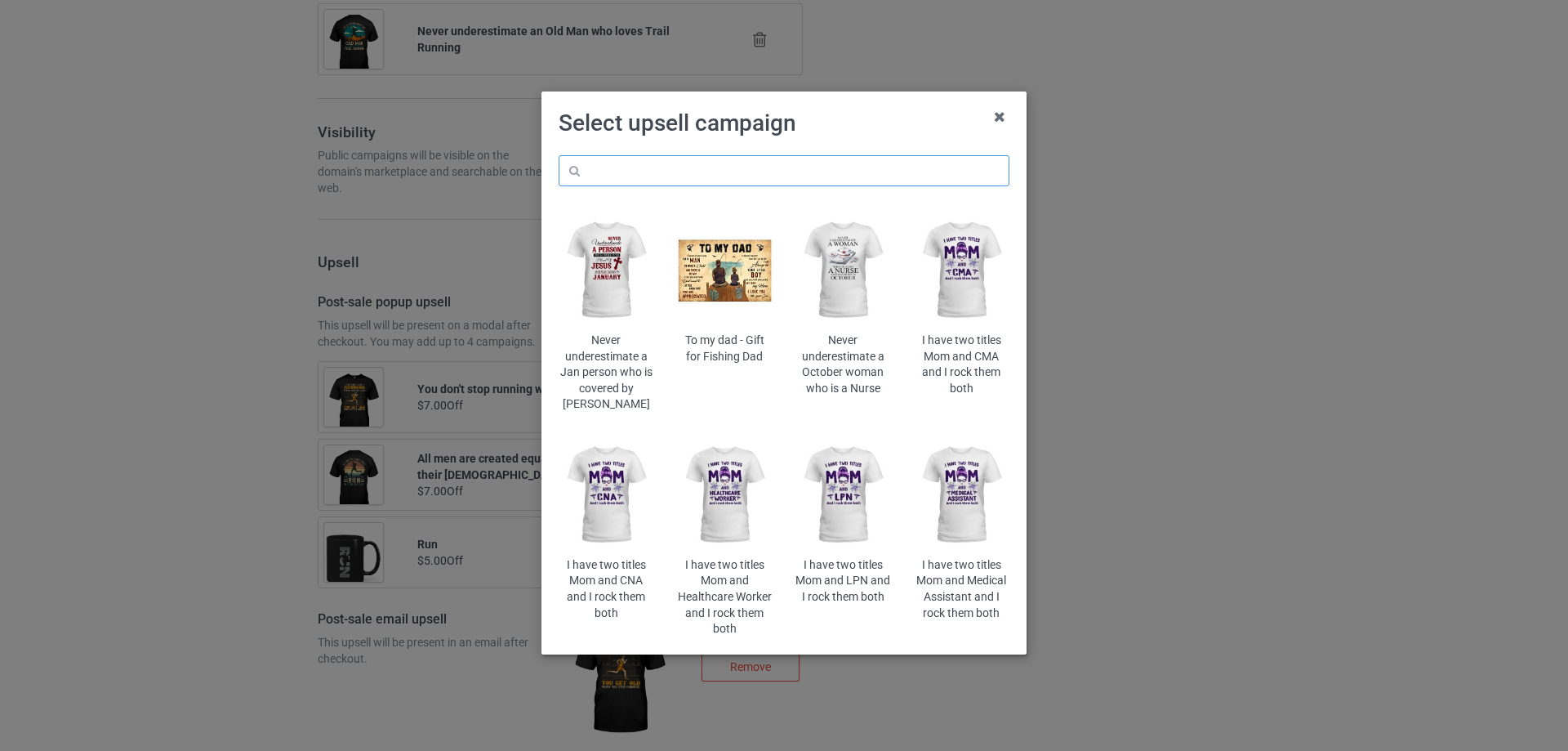
click at [825, 174] on input "text" at bounding box center [784, 170] width 451 height 31
paste input "trail running"
type input "trail running"
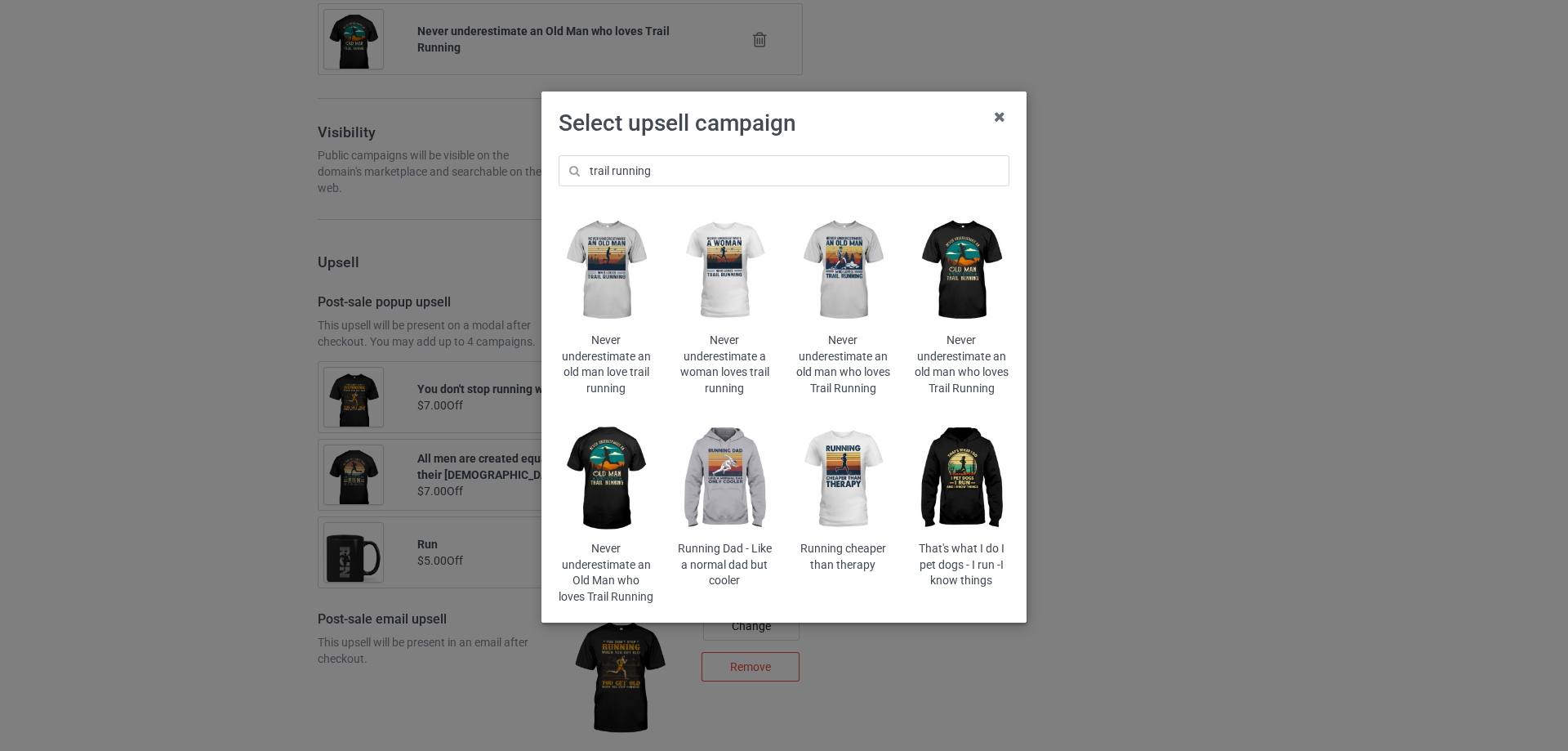
click at [841, 271] on img at bounding box center [843, 271] width 95 height 119
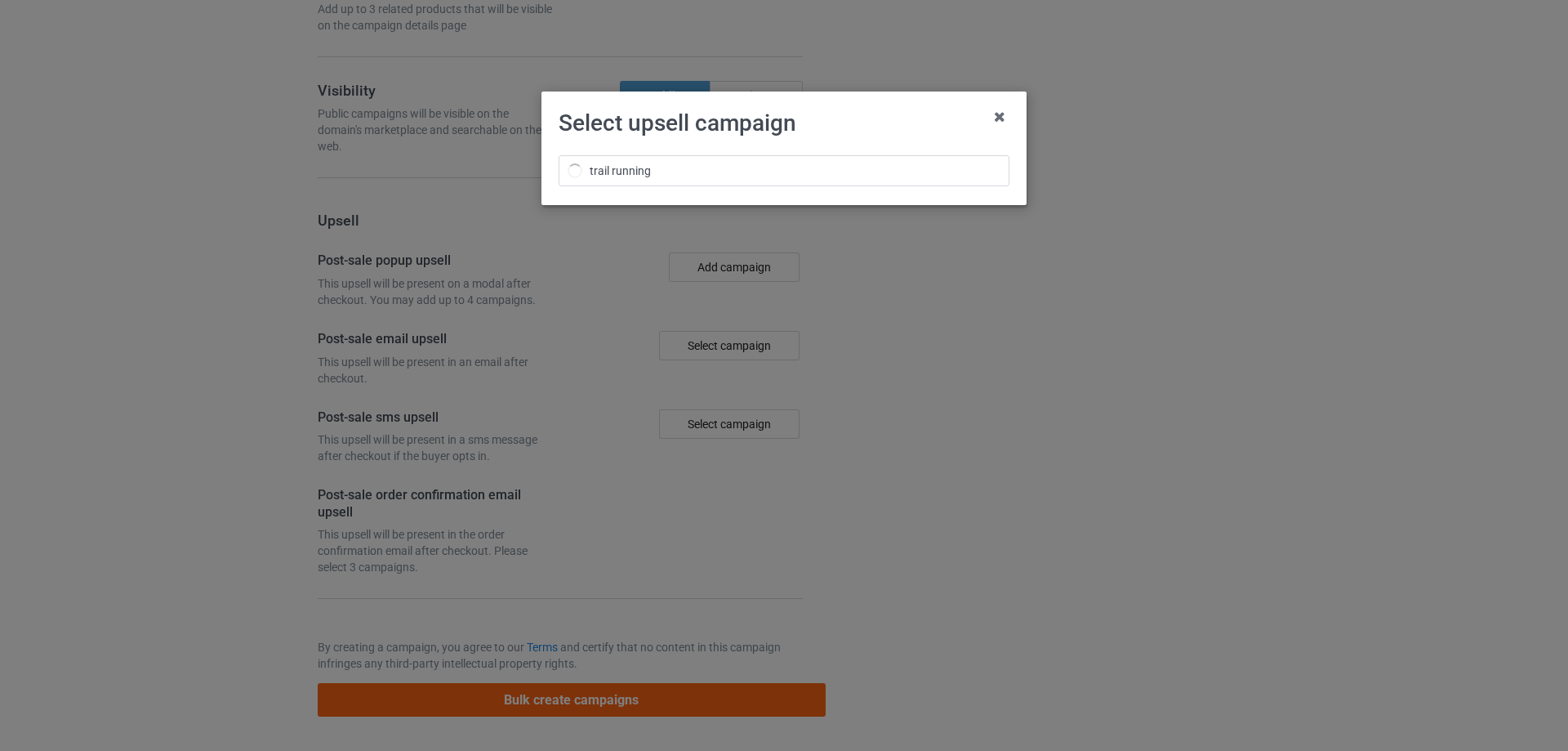
scroll to position [1679, 0]
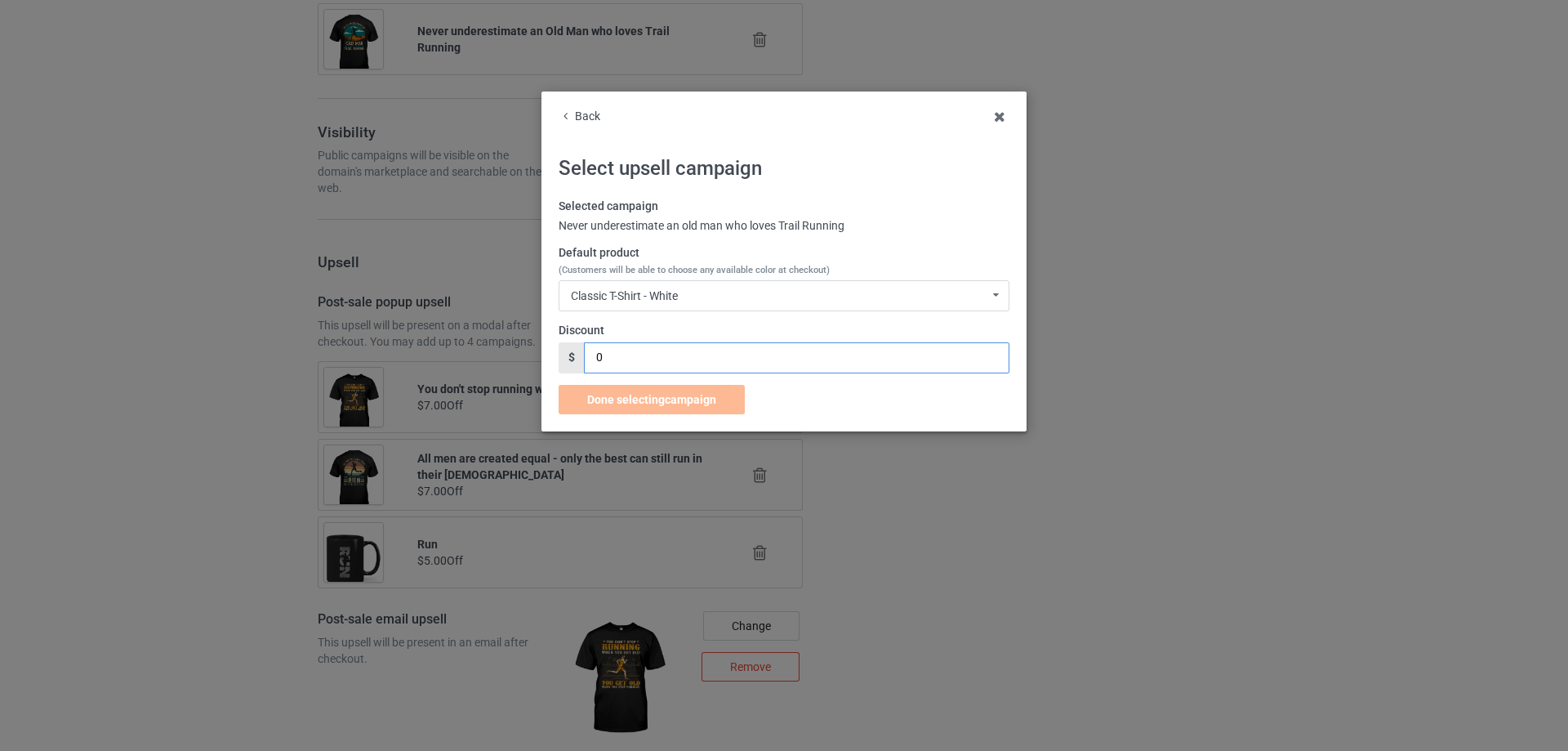
drag, startPoint x: 651, startPoint y: 360, endPoint x: 562, endPoint y: 360, distance: 89.0
click at [562, 360] on div "$ 0" at bounding box center [784, 358] width 451 height 31
type input "7"
drag, startPoint x: 652, startPoint y: 395, endPoint x: 711, endPoint y: 296, distance: 115.2
click at [711, 296] on div "Selected campaign Never underestimate an old man who loves Trail Running Defaul…" at bounding box center [784, 306] width 451 height 215
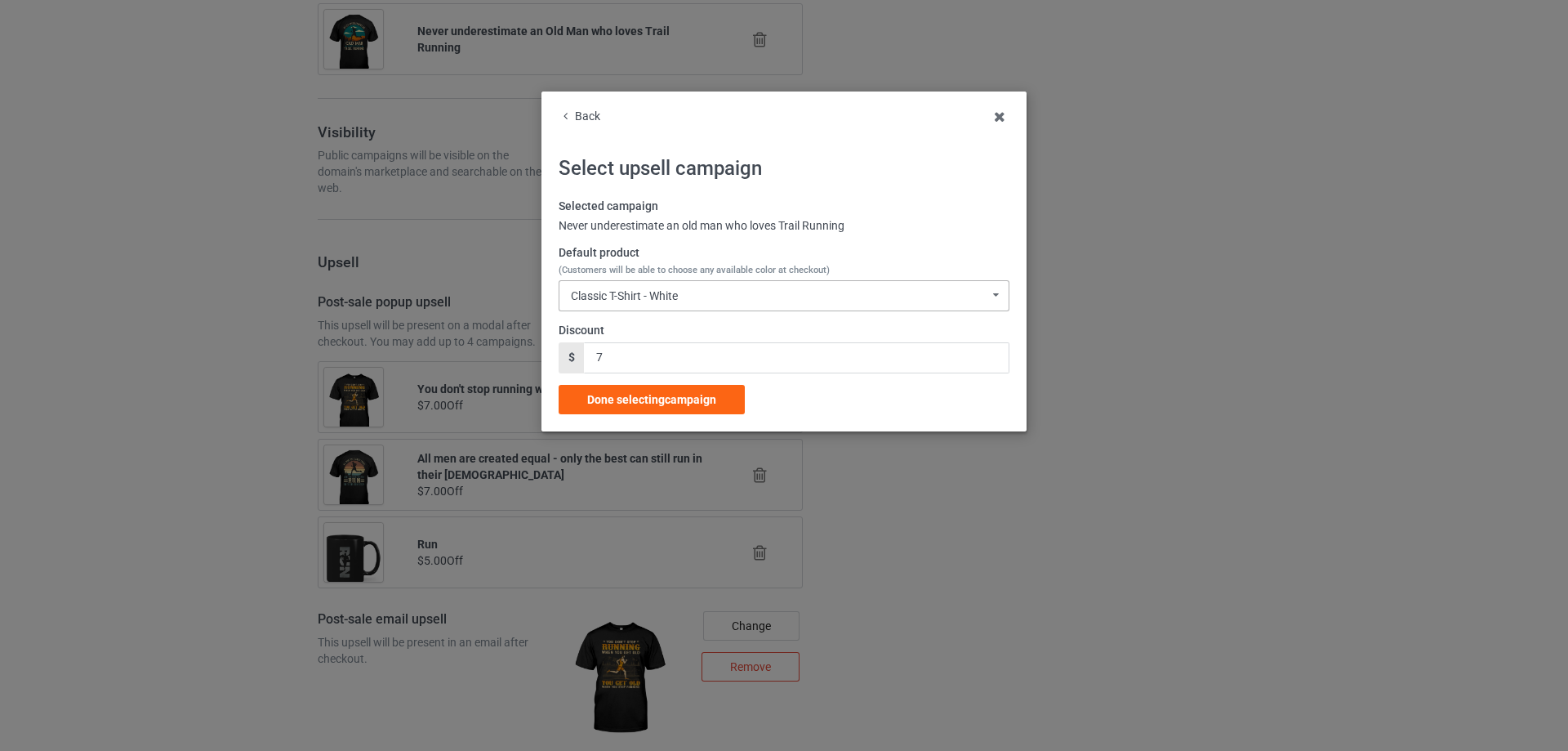
click at [712, 295] on div "Classic T-Shirt - White Classic T-Shirt - White Classic T-Shirt - Ash Classic T…" at bounding box center [784, 295] width 451 height 31
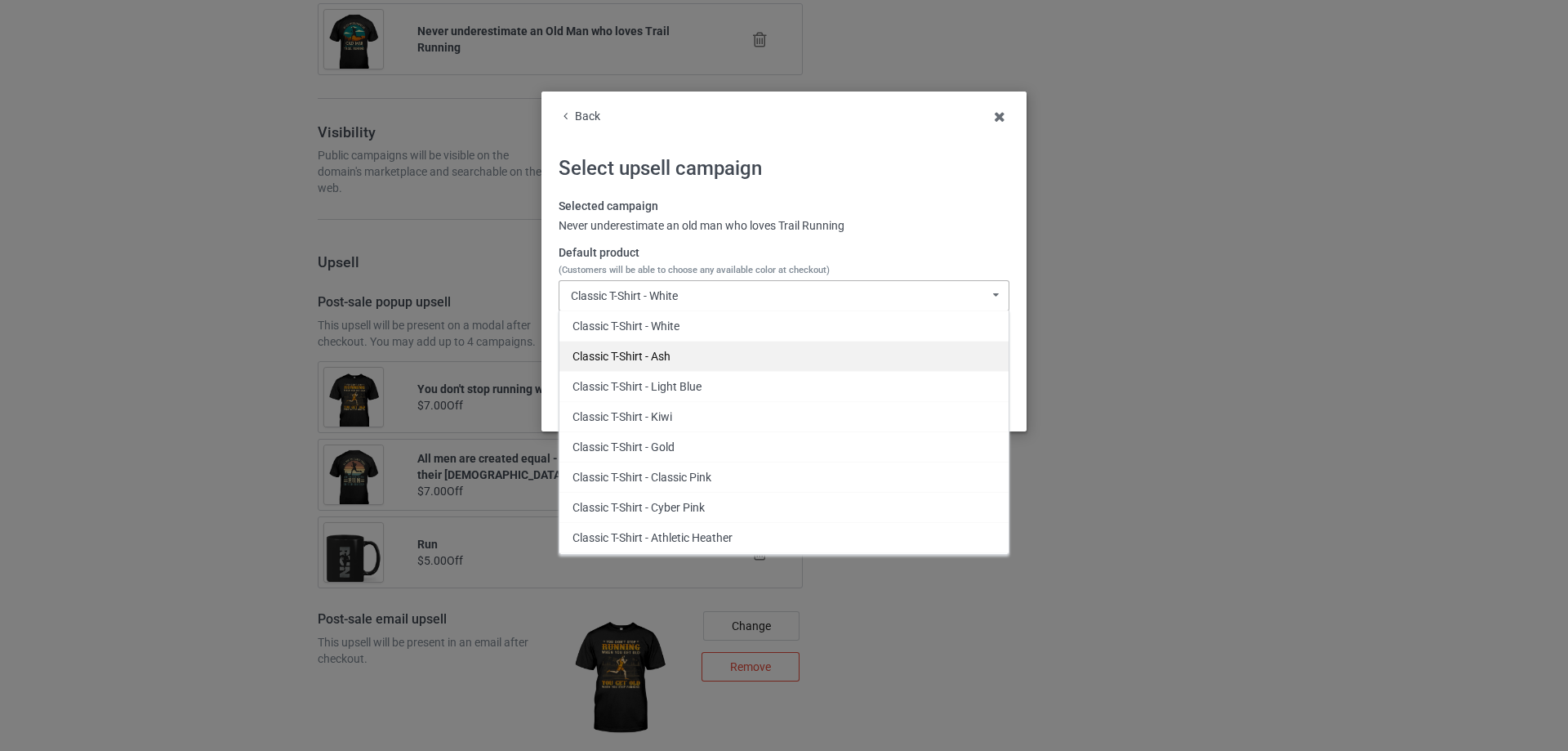
click at [694, 355] on div "Classic T-Shirt - Ash" at bounding box center [784, 356] width 449 height 30
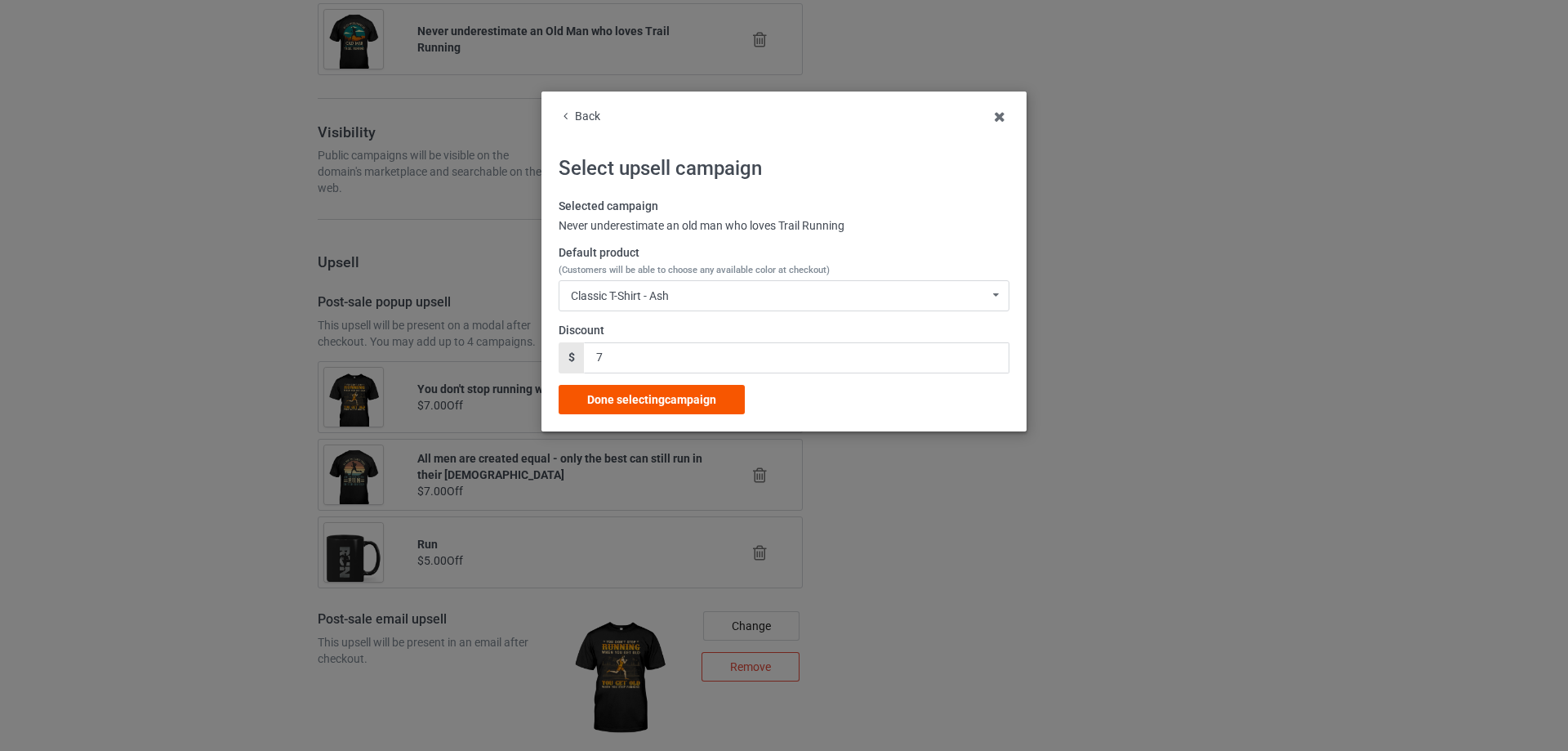
click at [691, 403] on span "Done selecting campaign" at bounding box center [651, 400] width 129 height 13
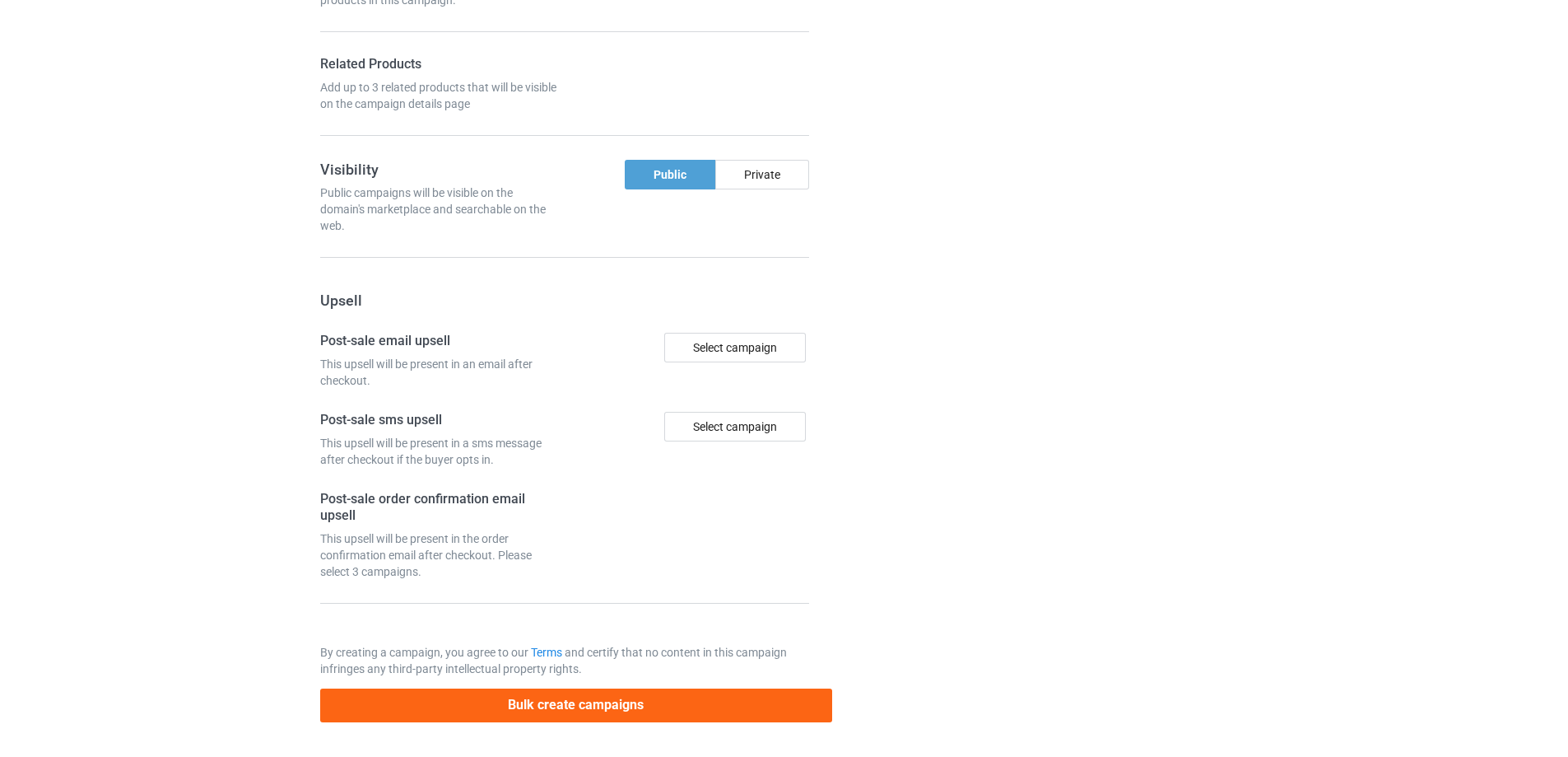
click at [997, 426] on div "Campaign details Details were duplicated from the original campaign. Any change…" at bounding box center [1110, 18] width 297 height 1431
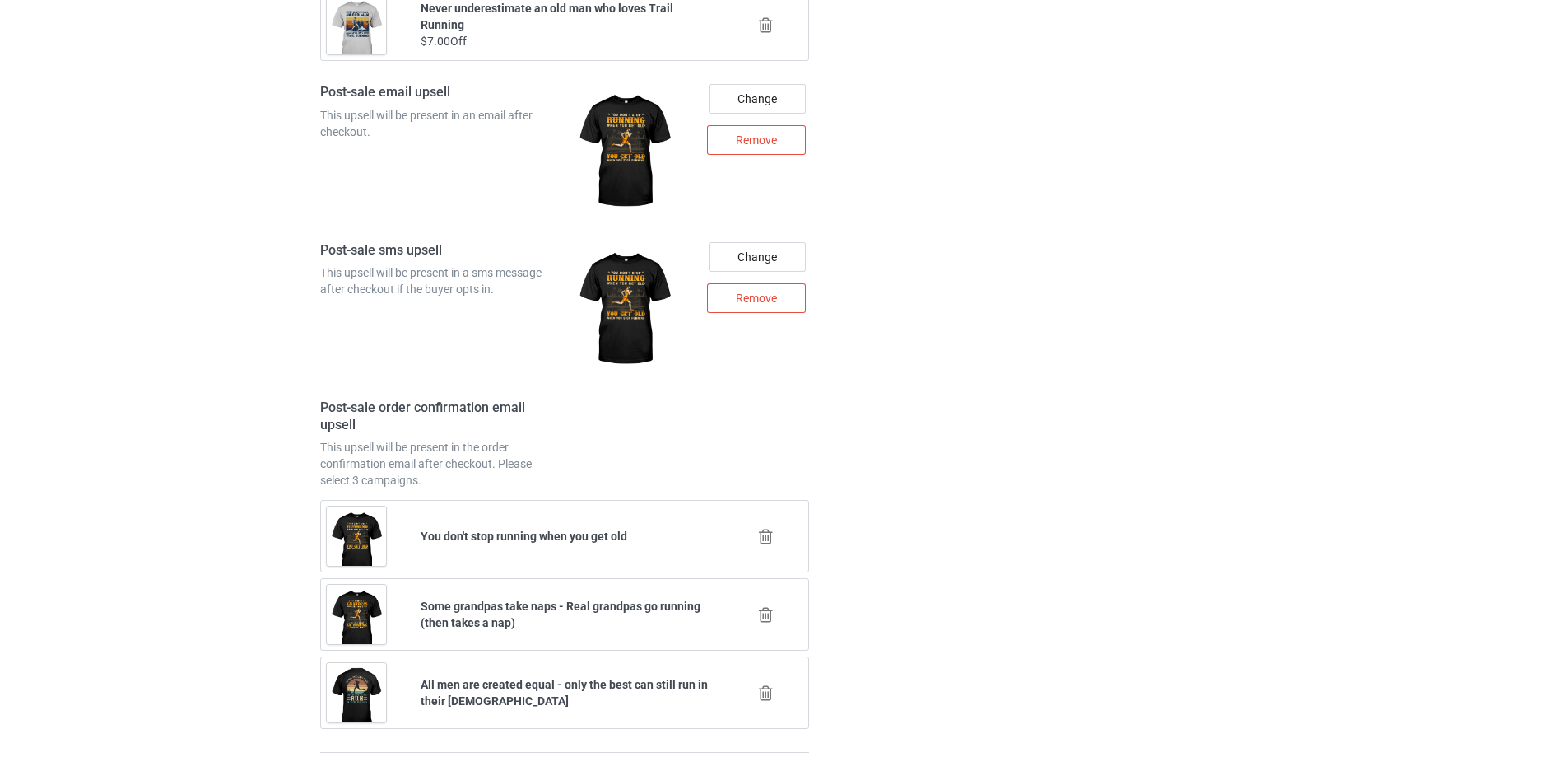
scroll to position [2453, 0]
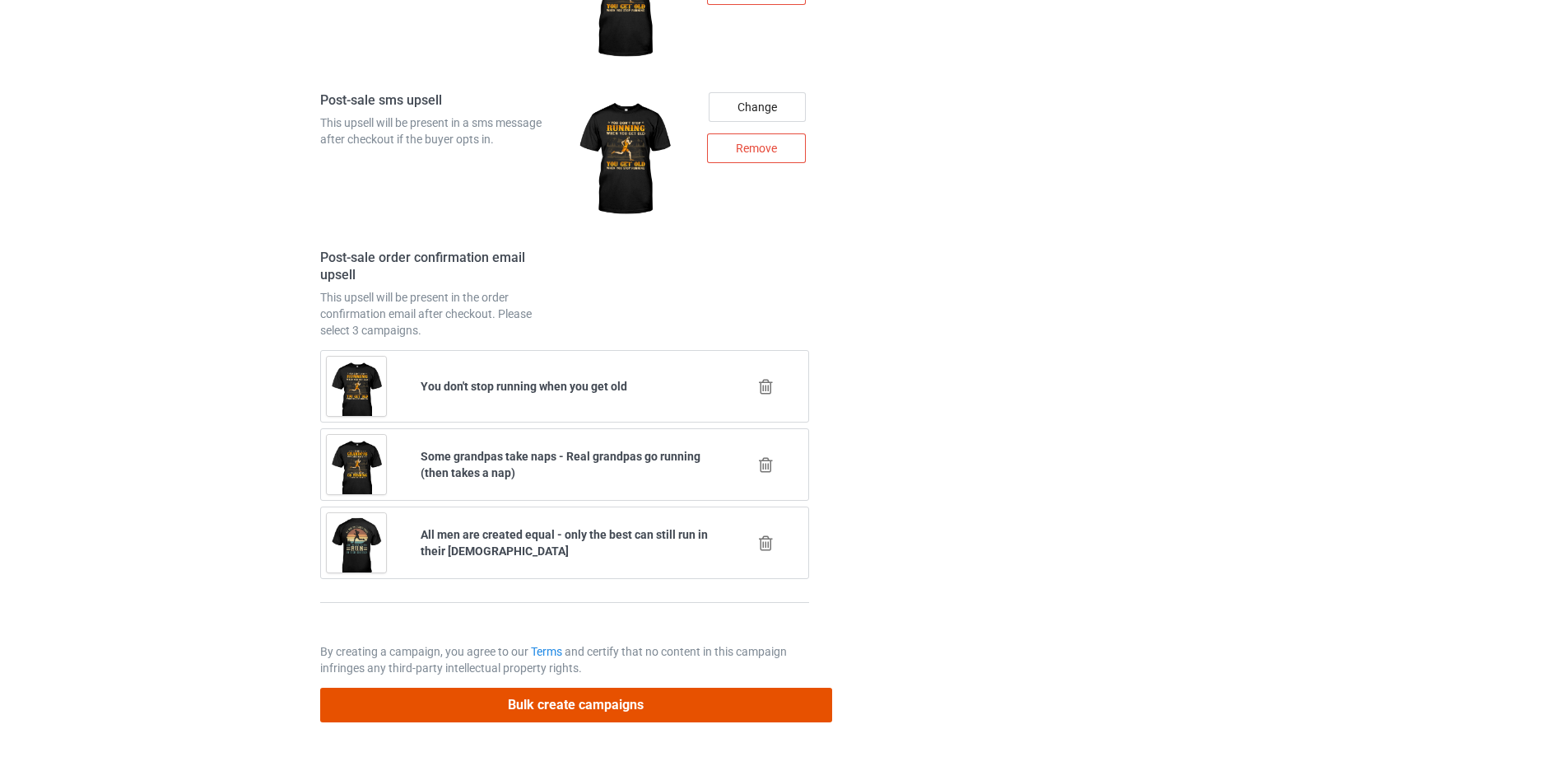
click at [624, 703] on button "Bulk create campaigns" at bounding box center [576, 704] width 512 height 34
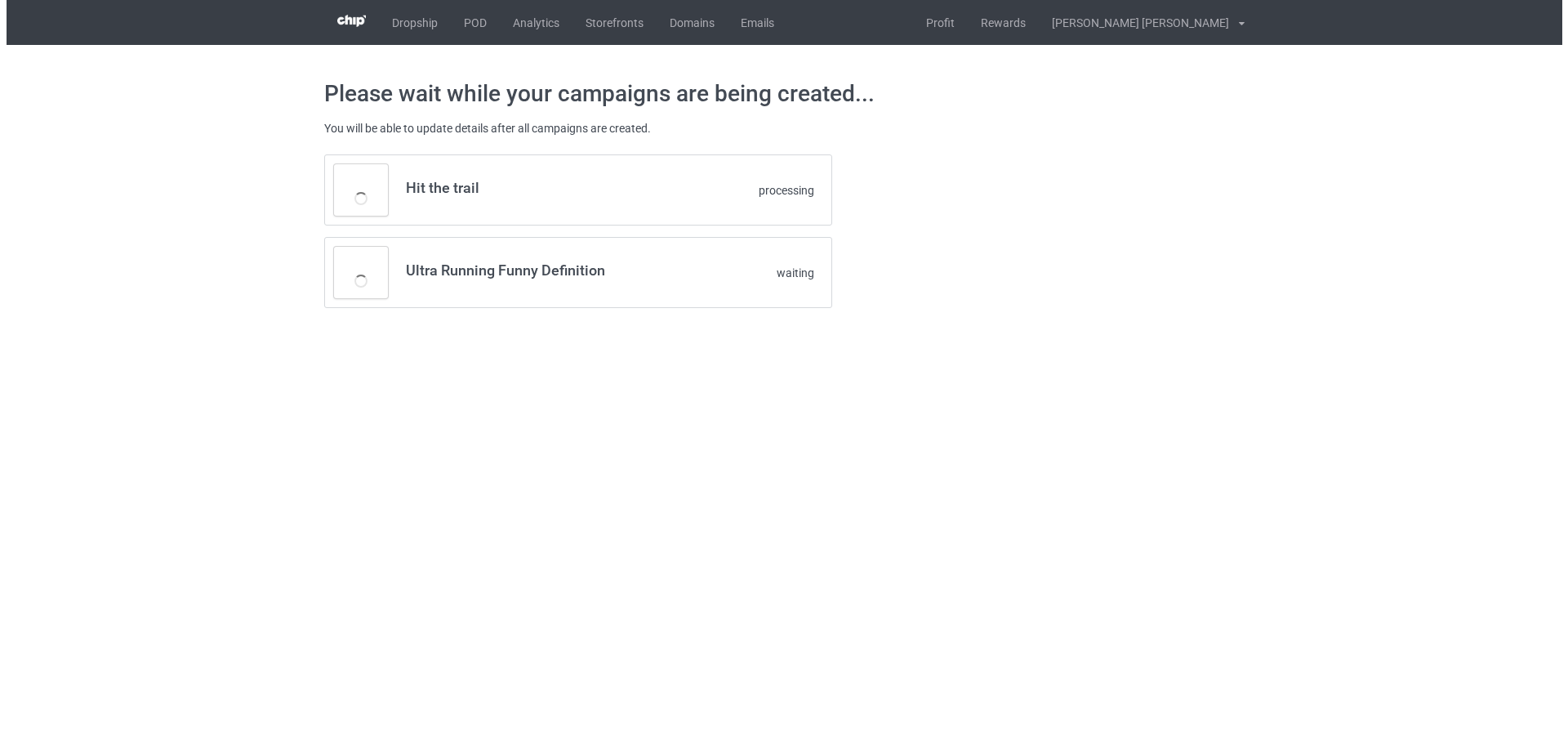
scroll to position [0, 0]
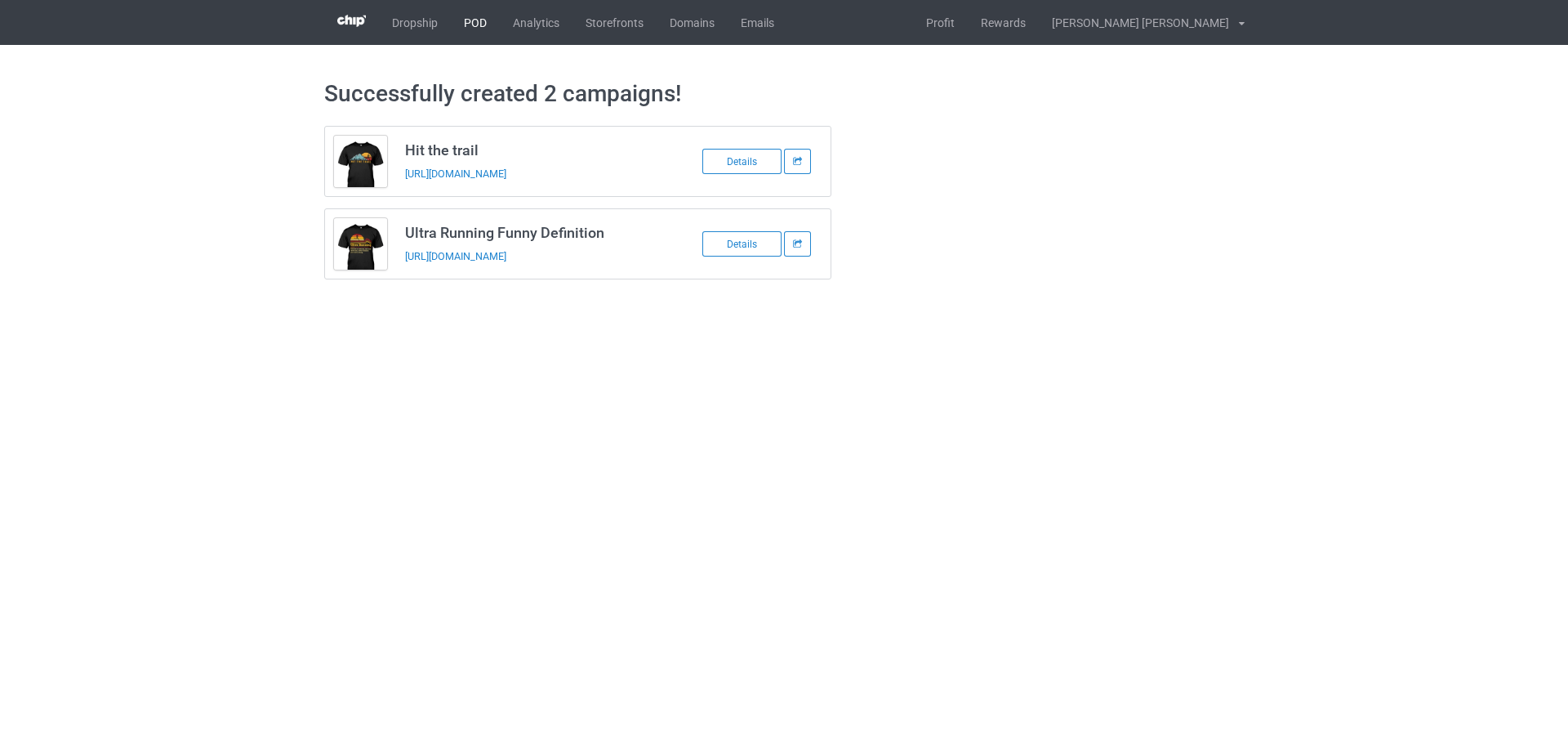
click at [471, 20] on link "POD" at bounding box center [475, 22] width 49 height 44
